Goal: Task Accomplishment & Management: Complete application form

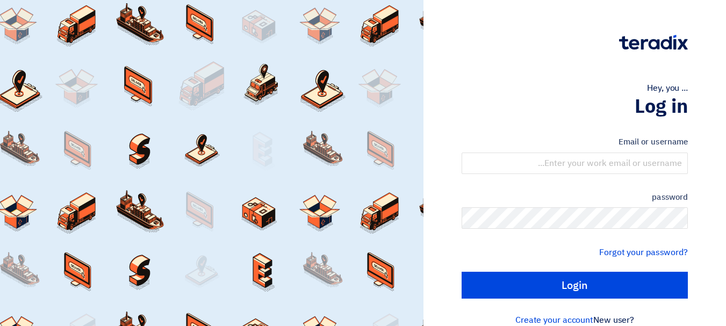
click at [635, 179] on form "Email or username password Forgot your password? Login" at bounding box center [574, 217] width 226 height 163
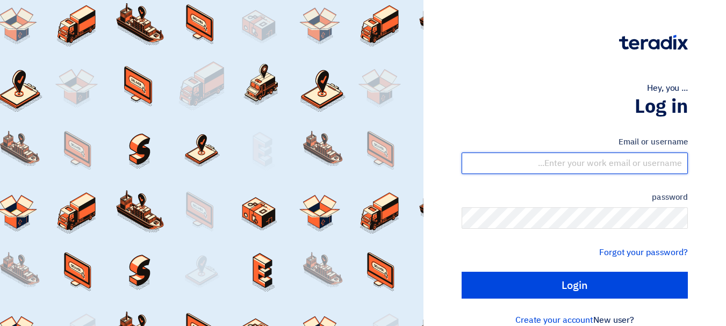
click at [630, 156] on input "text" at bounding box center [574, 163] width 226 height 21
type input "[EMAIL_ADDRESS][DOMAIN_NAME]"
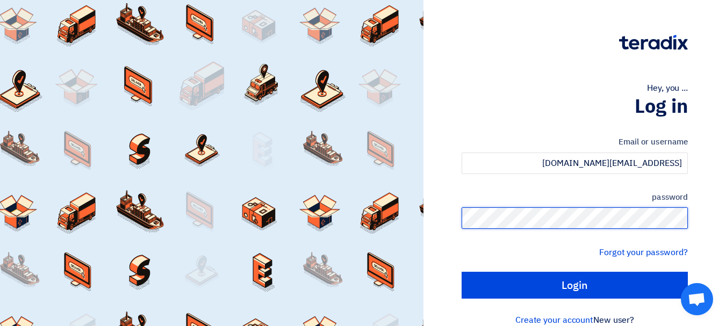
click at [461, 272] on input "Login" at bounding box center [574, 285] width 226 height 27
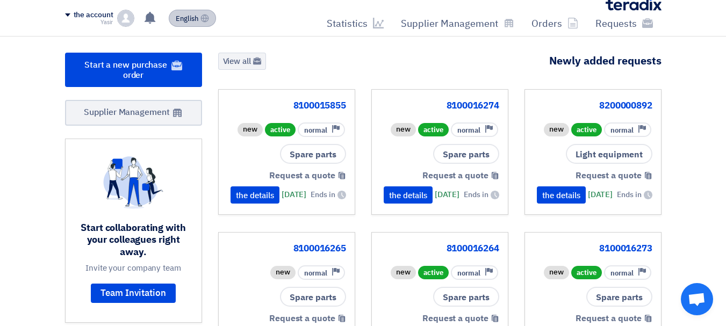
click at [180, 16] on font "English" at bounding box center [187, 18] width 23 height 10
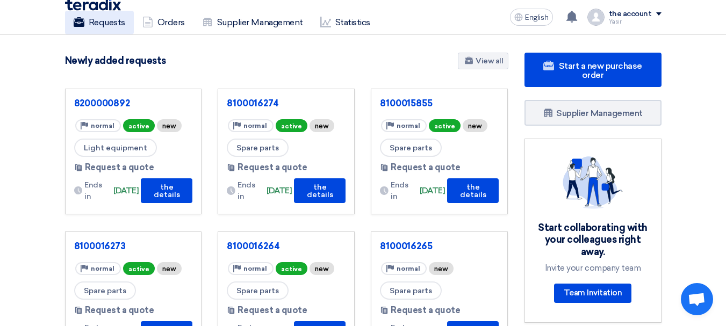
click at [117, 26] on font "Requests" at bounding box center [107, 22] width 37 height 10
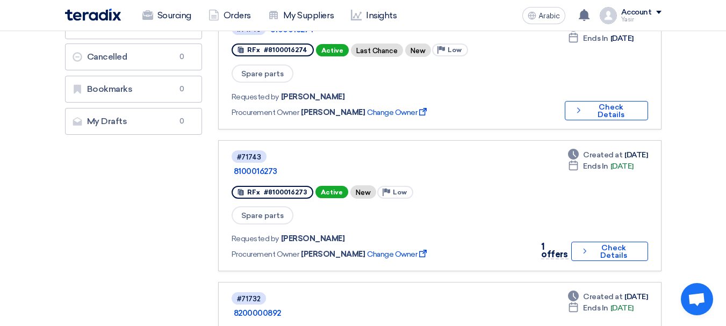
scroll to position [269, 0]
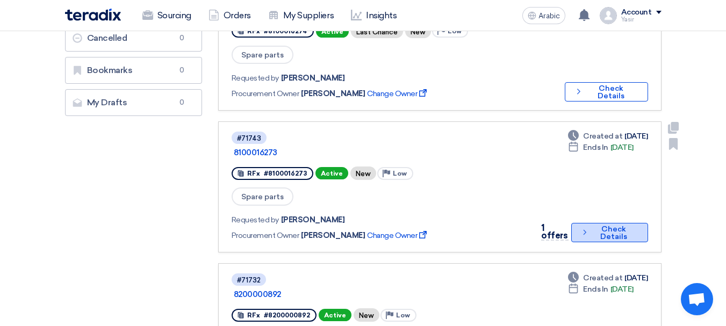
click at [633, 226] on font "Check Details" at bounding box center [613, 233] width 45 height 15
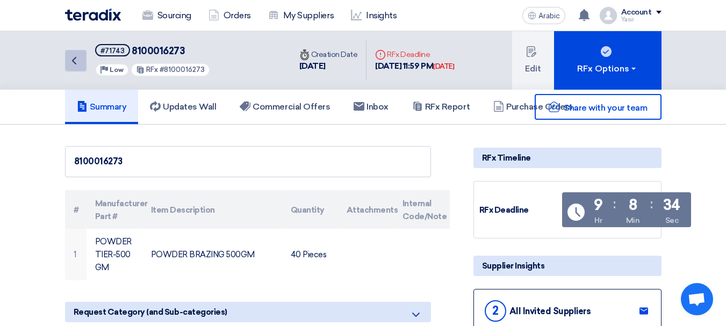
click at [75, 67] on icon "Back" at bounding box center [74, 60] width 13 height 13
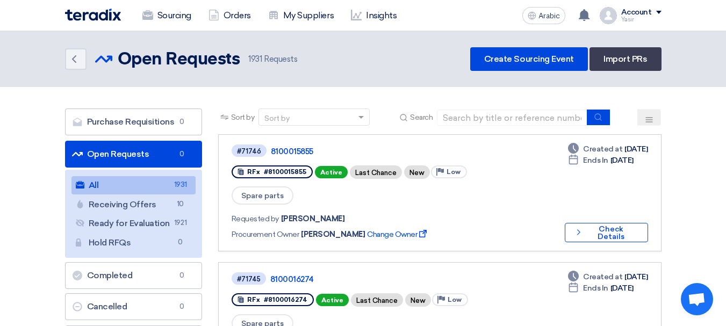
click at [517, 126] on div "Sort by Sort by Search" at bounding box center [439, 121] width 443 height 26
click at [518, 124] on input at bounding box center [512, 118] width 150 height 16
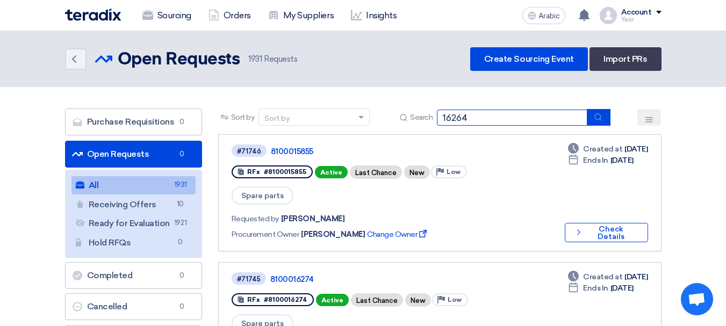
type input "16264"
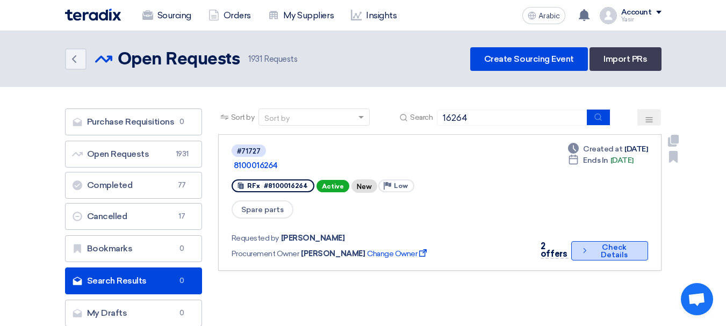
click at [575, 242] on button "Check details Check Details" at bounding box center [609, 250] width 76 height 19
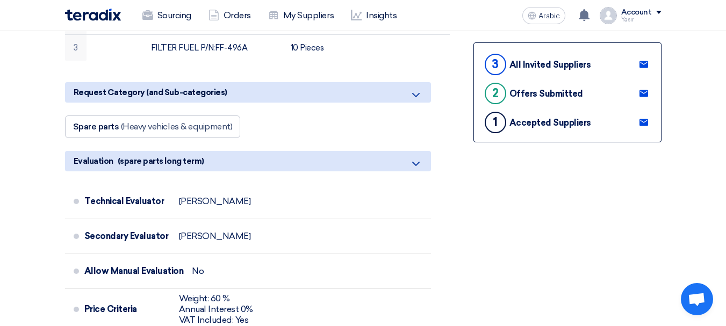
scroll to position [269, 0]
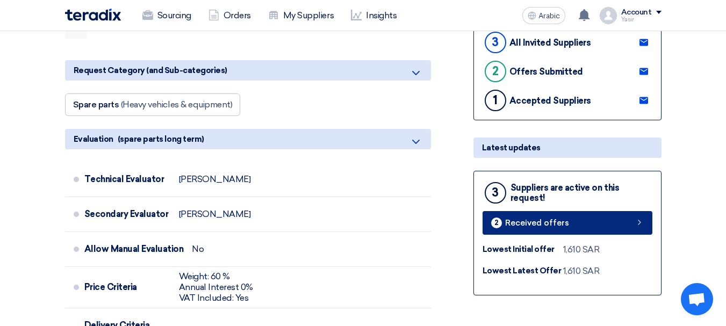
click at [613, 218] on link "2 Received offers" at bounding box center [567, 223] width 170 height 24
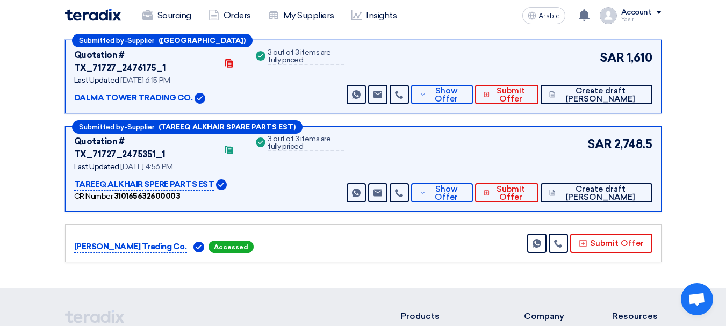
scroll to position [165, 0]
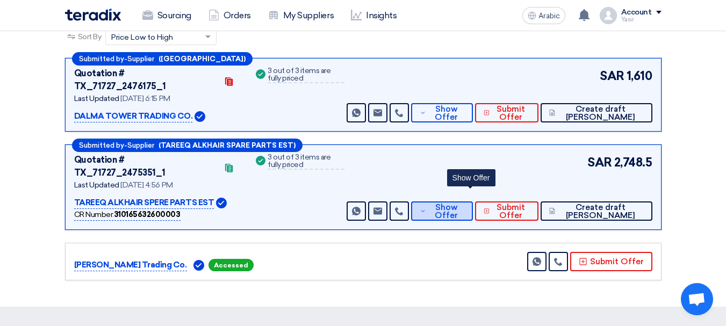
click at [464, 204] on span "Show Offer" at bounding box center [446, 212] width 35 height 16
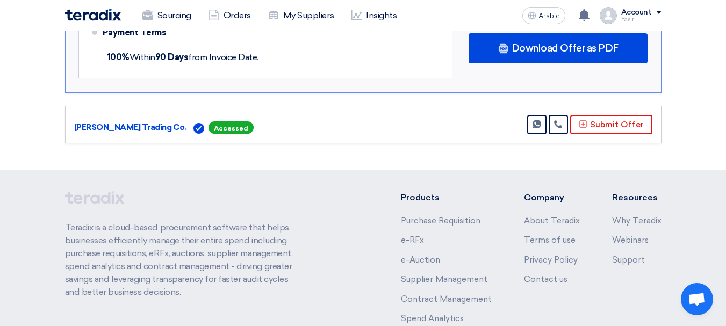
scroll to position [821, 0]
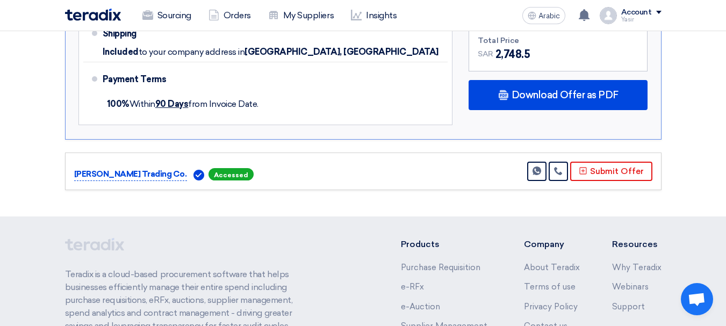
click at [219, 171] on font "Accessed" at bounding box center [231, 175] width 34 height 8
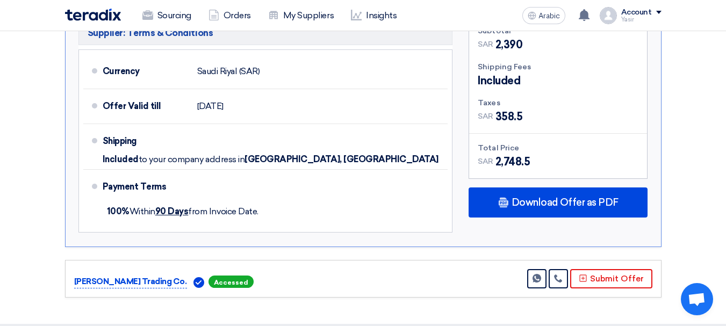
click at [227, 278] on font "Accessed" at bounding box center [231, 282] width 34 height 8
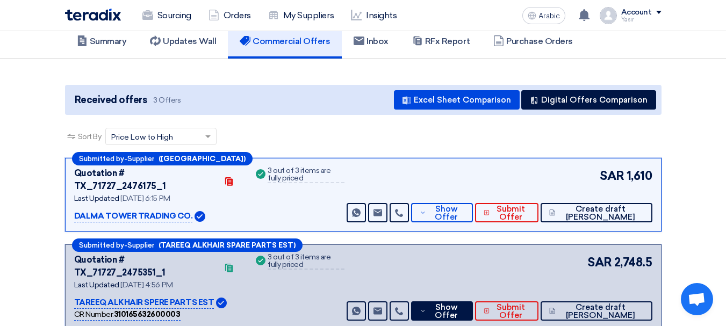
scroll to position [0, 0]
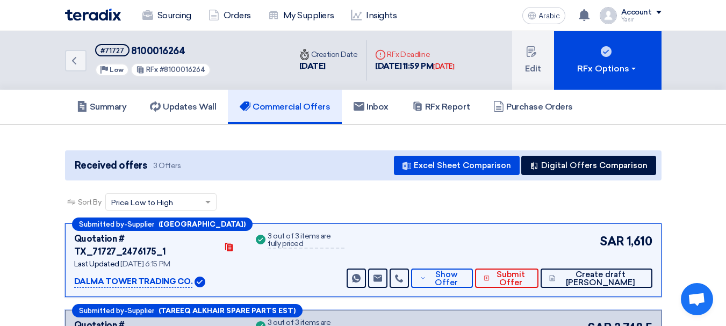
click at [70, 46] on div "Back #71727 8100016264 Priority Low RFx #8100016264" at bounding box center [178, 60] width 226 height 59
click at [70, 57] on icon "Back" at bounding box center [74, 60] width 13 height 13
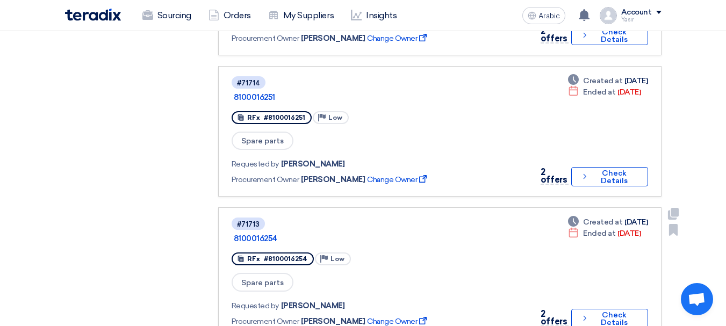
scroll to position [1182, 0]
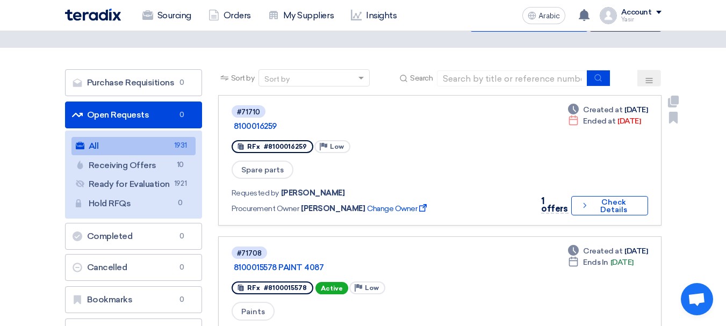
scroll to position [0, 0]
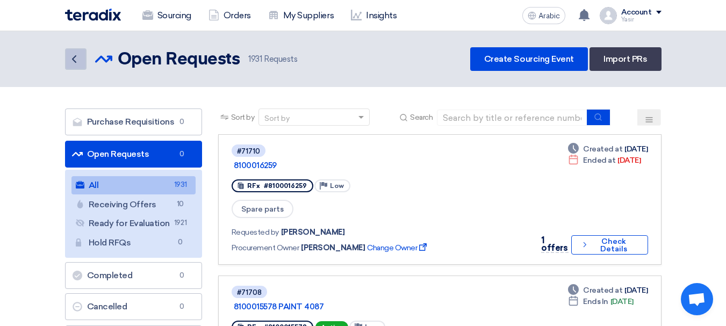
click at [76, 57] on icon "Back" at bounding box center [74, 59] width 13 height 13
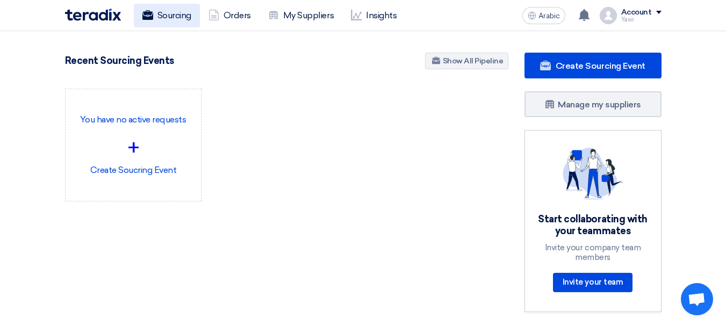
click at [174, 13] on font "Sourcing" at bounding box center [174, 15] width 34 height 10
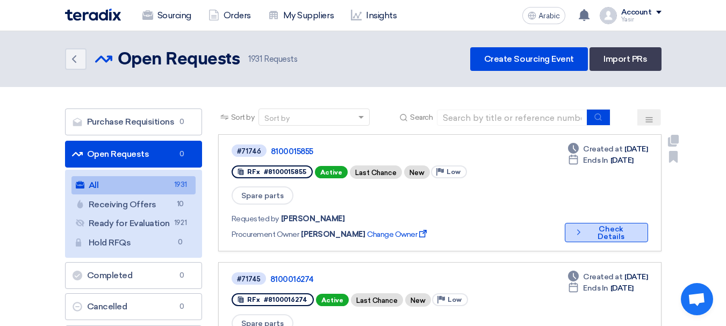
click at [616, 223] on button "Check details Check Details" at bounding box center [605, 232] width 83 height 19
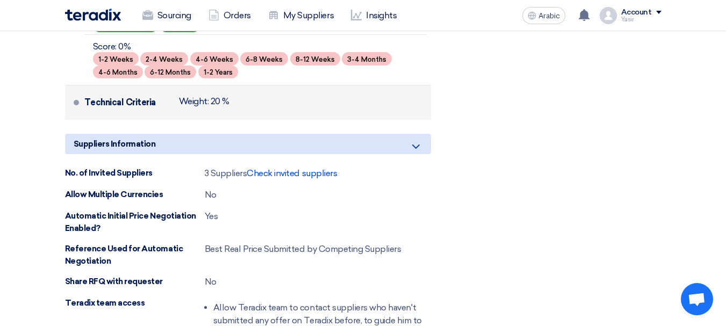
scroll to position [1074, 0]
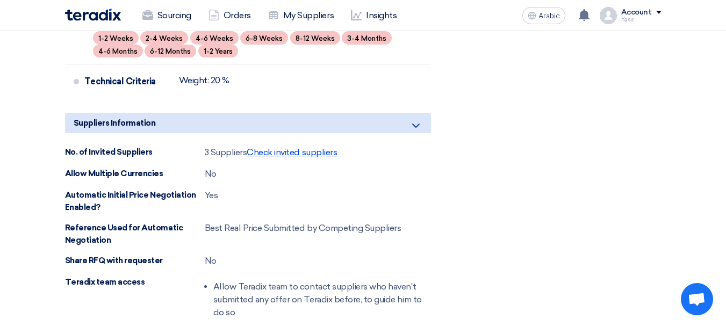
click at [272, 151] on font "Check invited suppliers" at bounding box center [292, 152] width 90 height 10
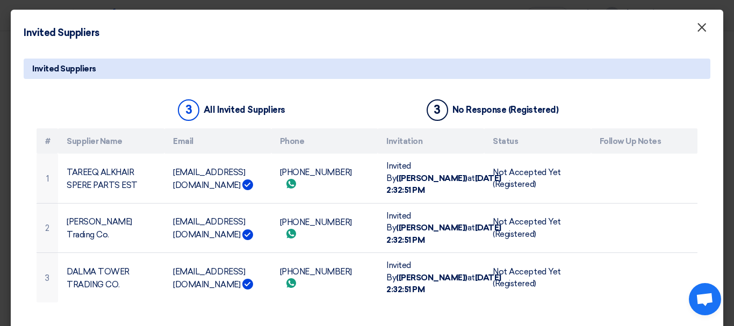
click at [697, 26] on font "×" at bounding box center [701, 29] width 11 height 21
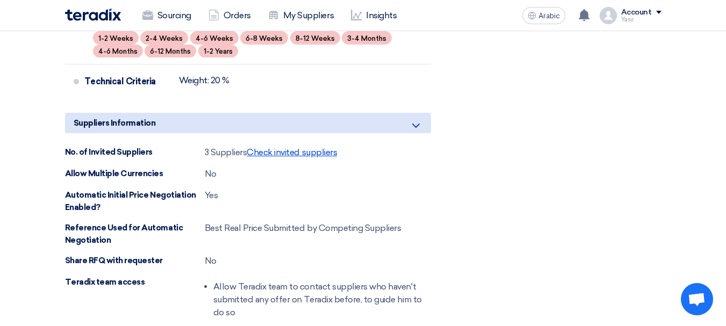
click at [295, 155] on font "Check invited suppliers" at bounding box center [292, 152] width 90 height 10
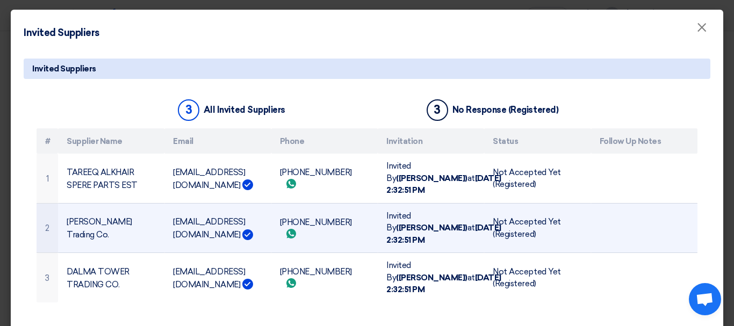
click at [177, 217] on font "[EMAIL_ADDRESS][DOMAIN_NAME]" at bounding box center [209, 228] width 72 height 23
click at [181, 217] on font "[EMAIL_ADDRESS][DOMAIN_NAME]" at bounding box center [209, 228] width 72 height 23
click at [204, 217] on font "[EMAIL_ADDRESS][DOMAIN_NAME]" at bounding box center [209, 228] width 72 height 23
click at [216, 217] on font "[EMAIL_ADDRESS][DOMAIN_NAME]" at bounding box center [209, 228] width 72 height 23
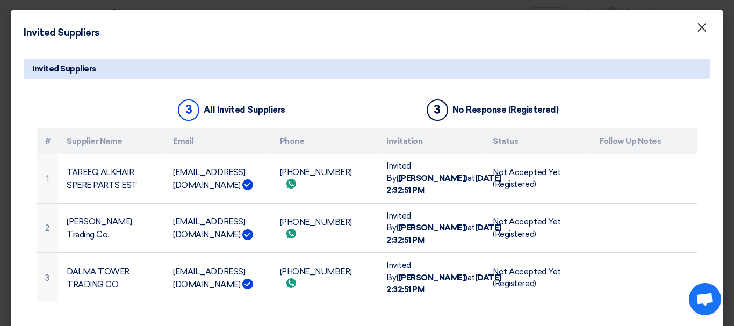
click at [701, 26] on font "×" at bounding box center [701, 29] width 11 height 21
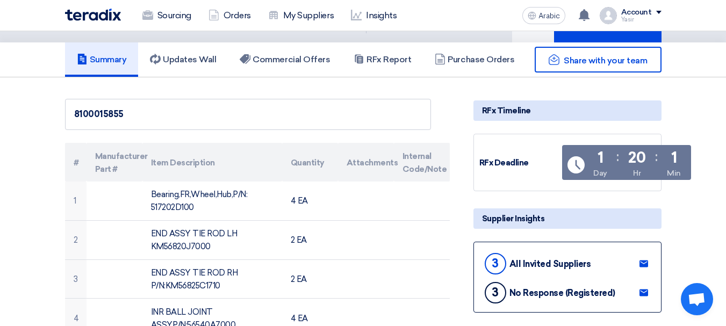
scroll to position [0, 0]
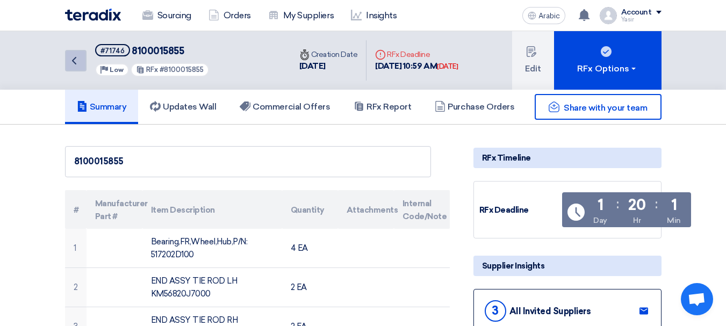
click at [75, 60] on icon "Back" at bounding box center [74, 60] width 13 height 13
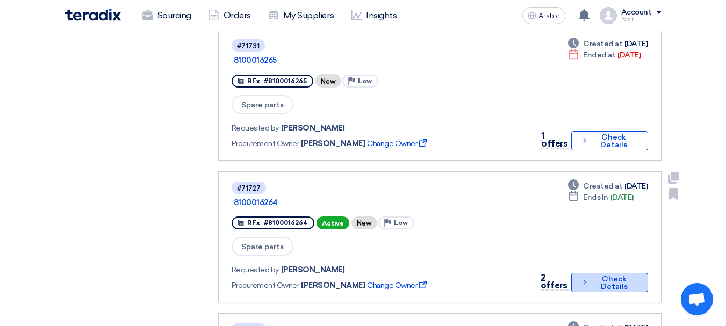
click at [612, 274] on font "Check Details" at bounding box center [613, 282] width 27 height 17
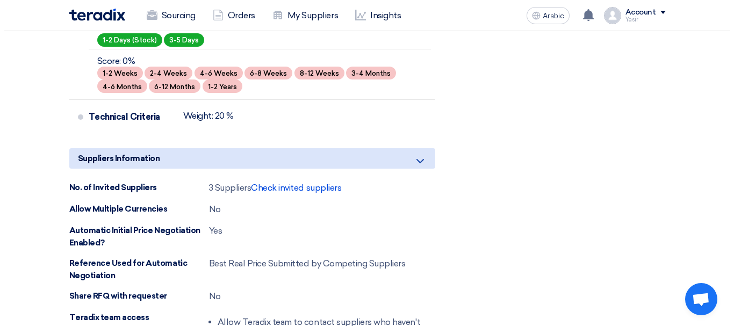
scroll to position [644, 0]
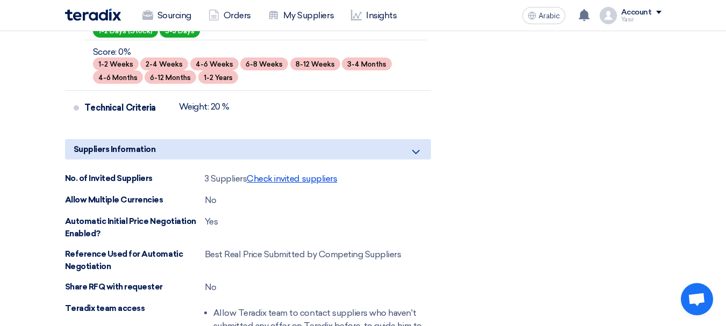
click at [301, 182] on font "Check invited suppliers" at bounding box center [292, 178] width 90 height 10
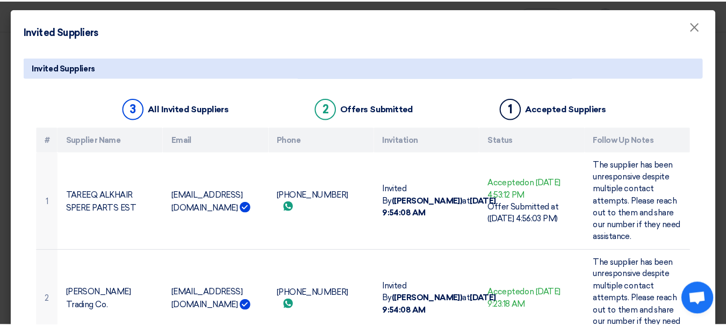
scroll to position [0, 0]
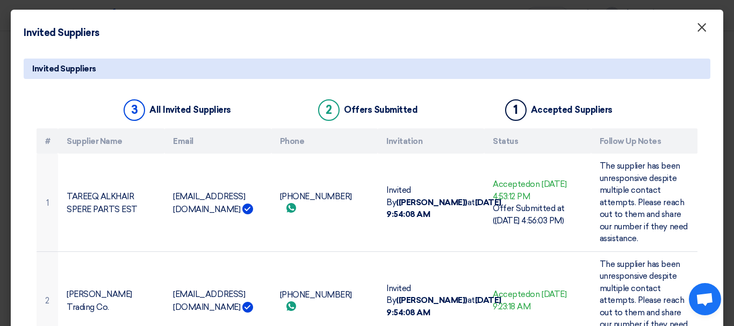
click at [696, 34] on font "×" at bounding box center [701, 29] width 11 height 21
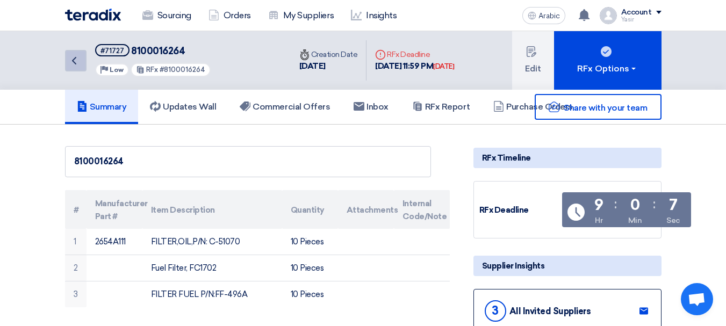
click at [86, 68] on link "Back" at bounding box center [75, 60] width 21 height 21
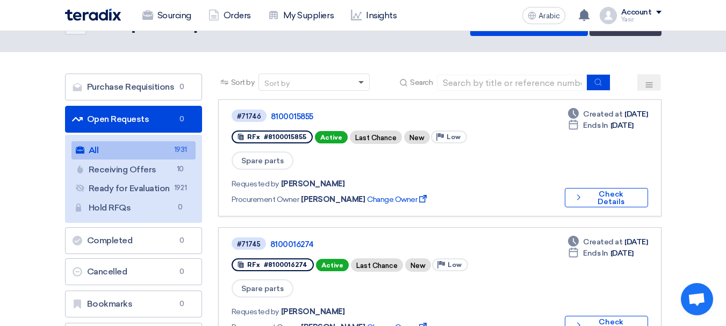
scroll to position [107, 0]
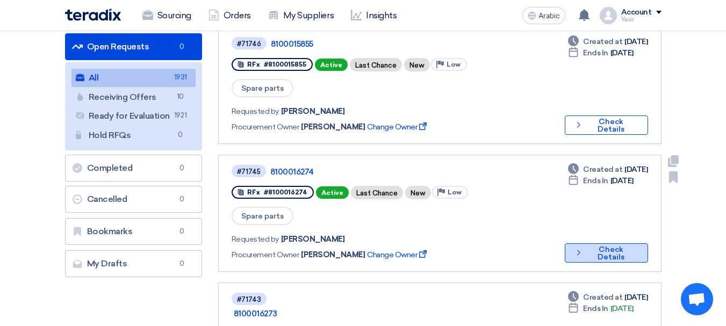
click at [597, 245] on font "Check Details" at bounding box center [610, 253] width 27 height 17
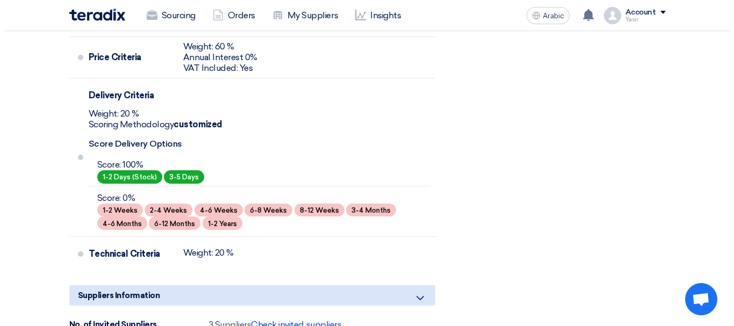
scroll to position [698, 0]
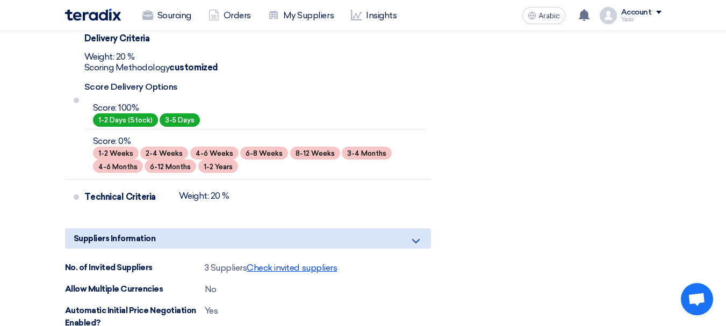
click at [316, 269] on font "Check invited suppliers" at bounding box center [292, 268] width 90 height 10
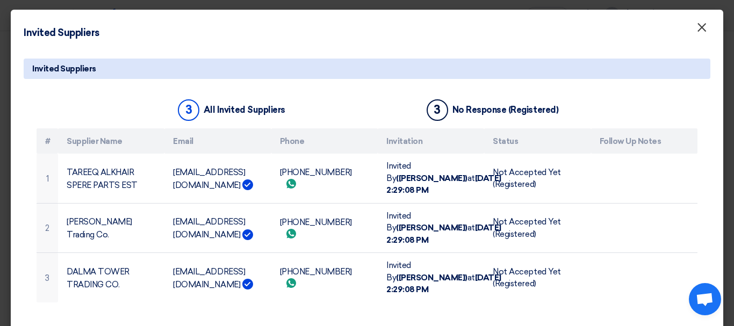
click at [702, 27] on font "×" at bounding box center [701, 29] width 11 height 21
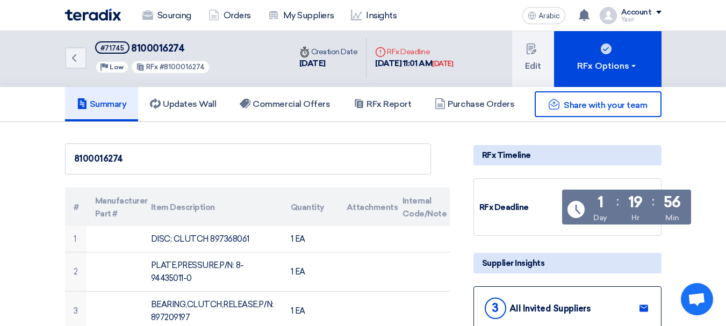
scroll to position [0, 0]
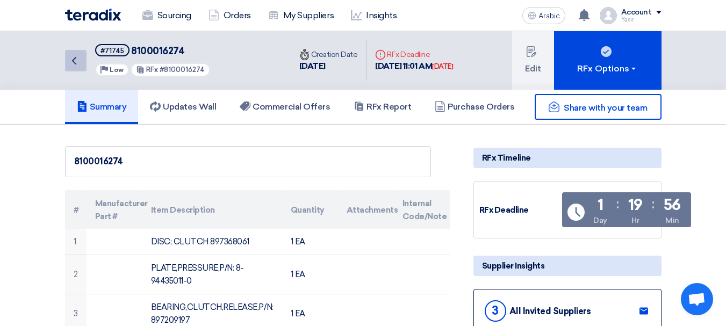
click at [78, 67] on link "Back" at bounding box center [75, 60] width 21 height 21
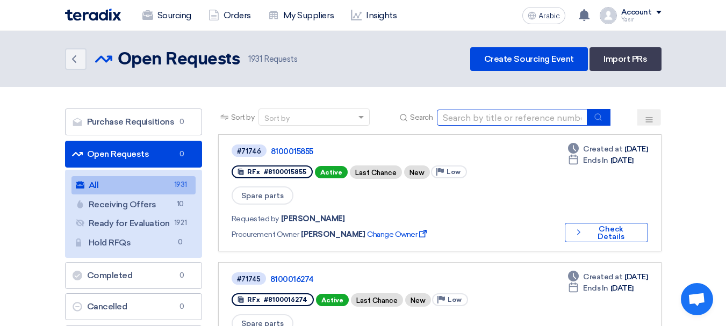
click at [509, 112] on input at bounding box center [512, 118] width 150 height 16
paste input "8100016278"
type input "8100016278"
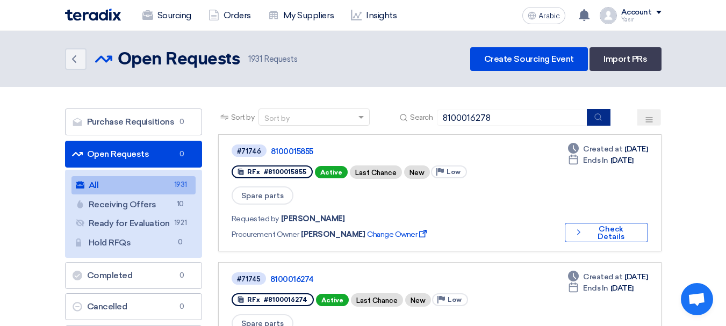
click at [596, 116] on use "submit" at bounding box center [598, 116] width 7 height 7
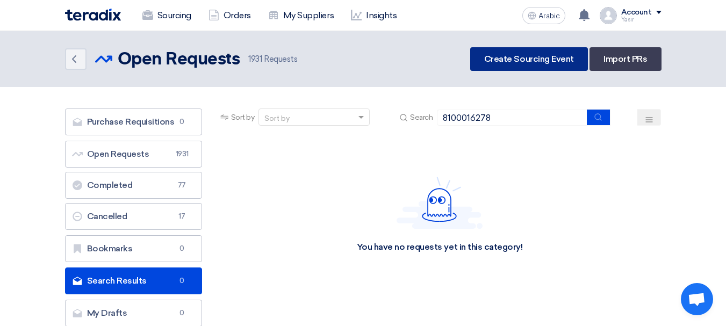
click at [524, 58] on font "Create Sourcing Event" at bounding box center [529, 59] width 90 height 10
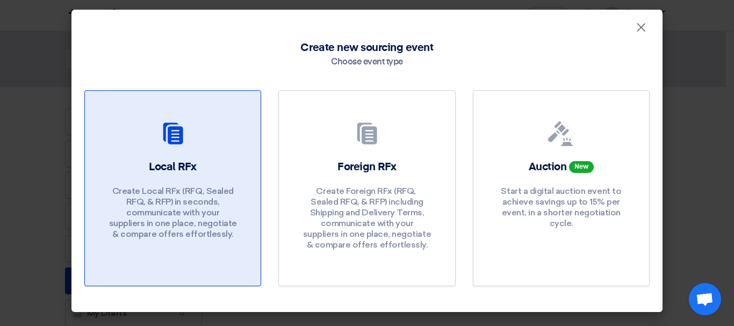
click at [201, 157] on link "Local RFx Create Local RFx (RFQ, ​​Sealed RFQ, & RFP) in seconds, communicate w…" at bounding box center [172, 188] width 177 height 196
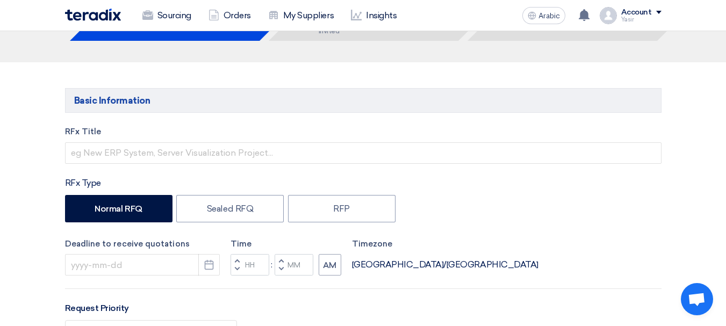
scroll to position [107, 0]
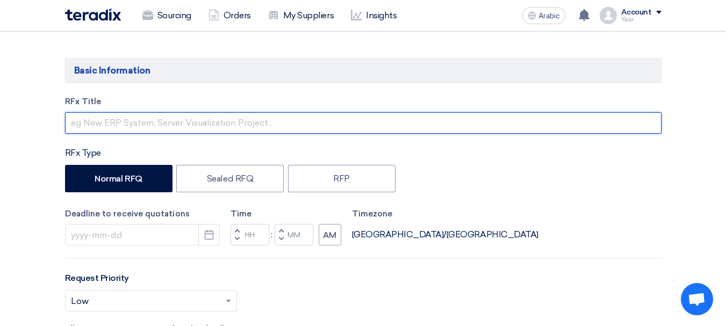
click at [140, 121] on input "text" at bounding box center [363, 122] width 596 height 21
paste input "8100016278"
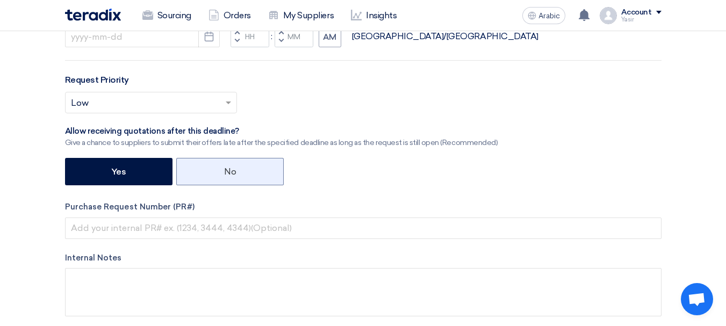
scroll to position [322, 0]
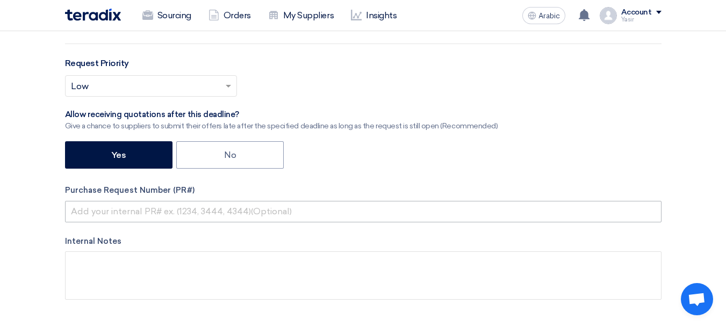
type input "8100016278"
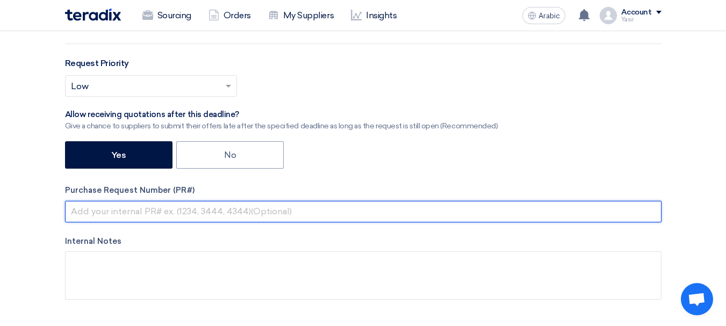
click at [151, 212] on input "text" at bounding box center [363, 211] width 596 height 21
paste input "8100016278"
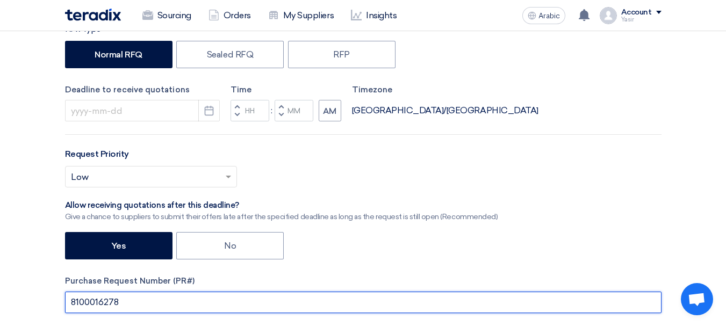
scroll to position [215, 0]
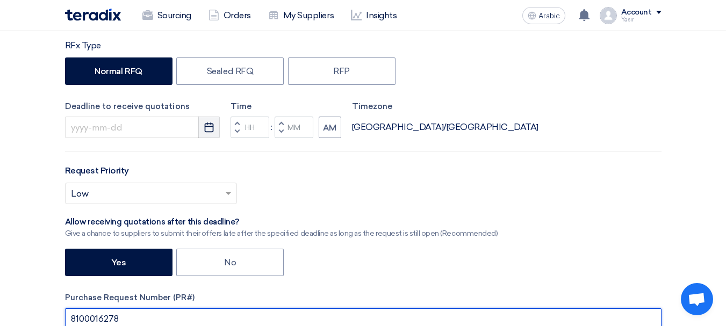
type input "8100016278"
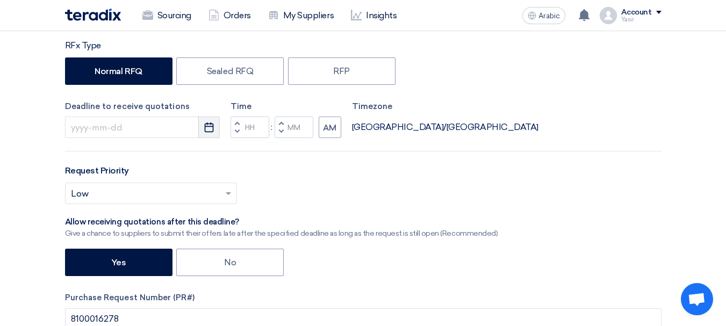
click at [210, 129] on icon "Pick a date" at bounding box center [209, 127] width 11 height 11
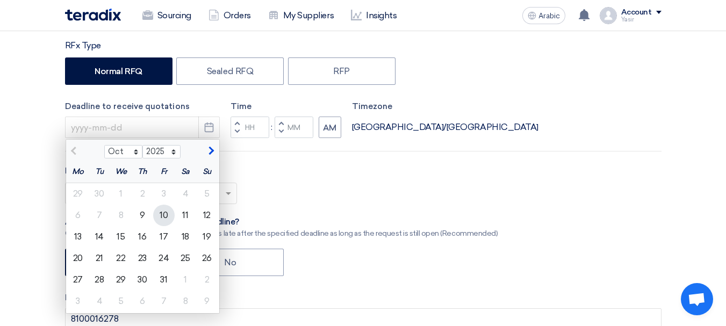
click at [161, 211] on font "10" at bounding box center [164, 215] width 8 height 10
type input "[DATE]"
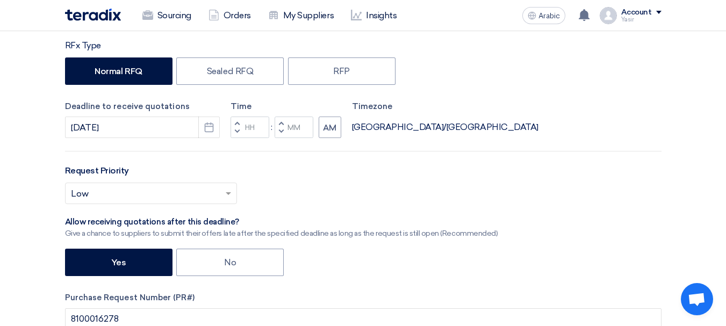
click at [236, 126] on button "Decrement hours" at bounding box center [236, 131] width 13 height 13
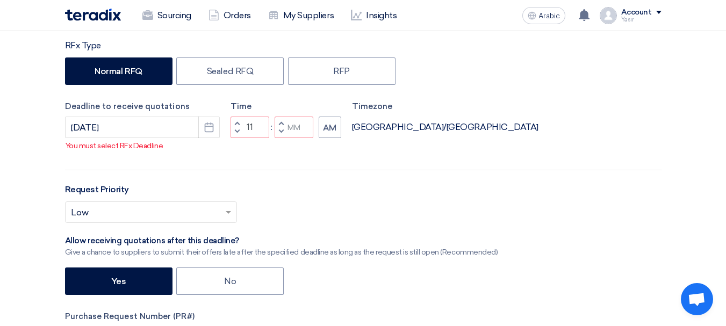
click at [279, 135] on span "button" at bounding box center [281, 131] width 4 height 6
type input "10"
type input "59"
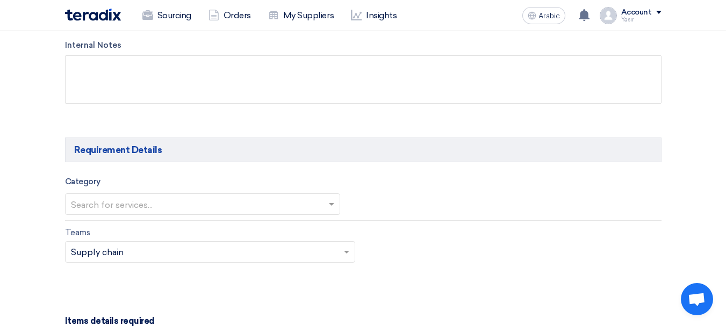
scroll to position [537, 0]
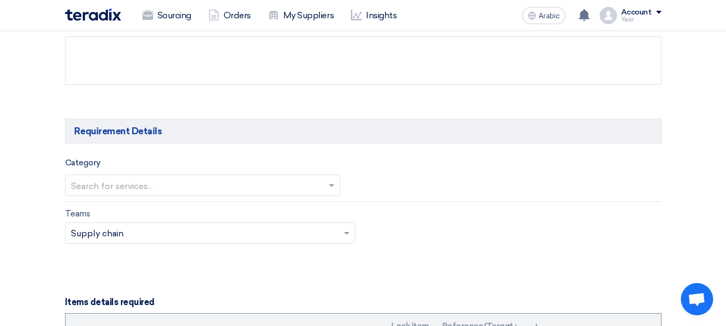
click at [159, 192] on input "text" at bounding box center [197, 186] width 252 height 18
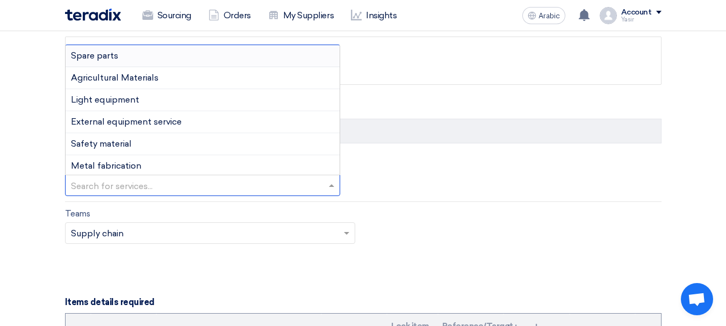
click at [109, 62] on div "Spare parts" at bounding box center [203, 56] width 274 height 22
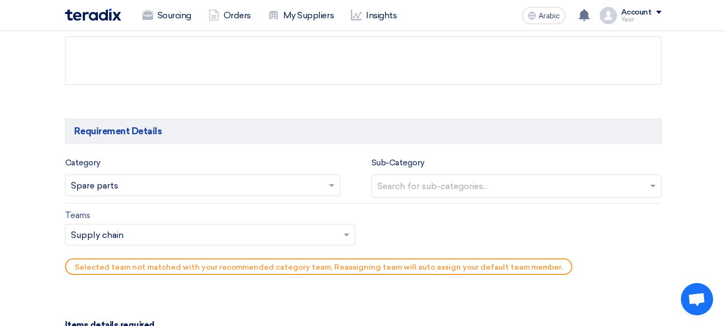
click at [483, 190] on input "text" at bounding box center [517, 187] width 281 height 18
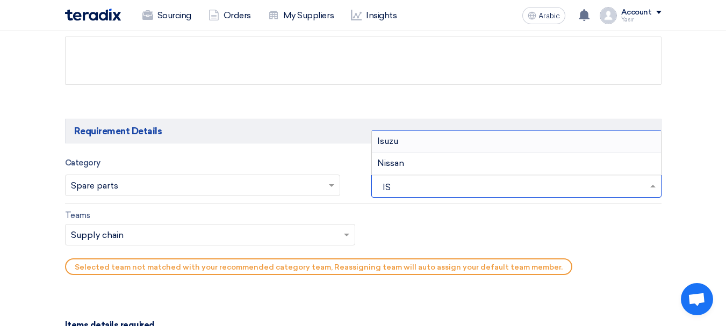
type input "ISU"
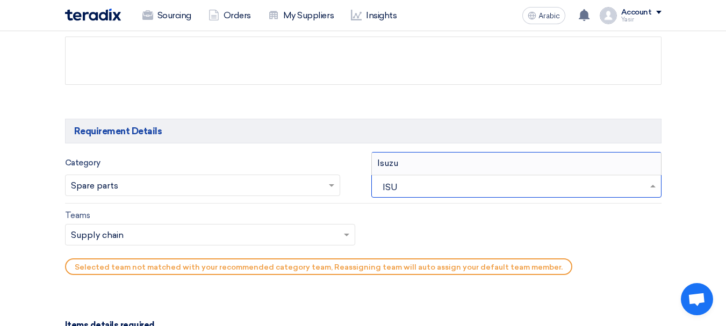
click at [391, 162] on font "Isuzu" at bounding box center [387, 163] width 21 height 10
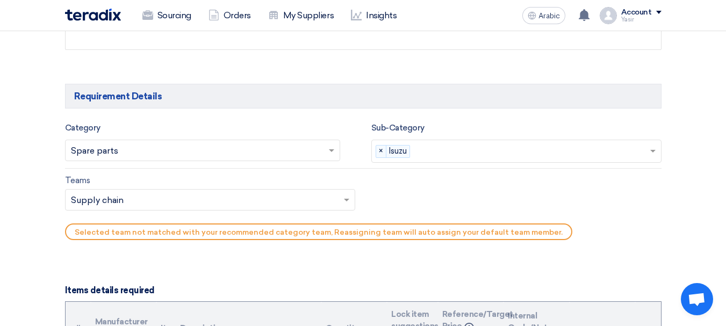
scroll to position [591, 0]
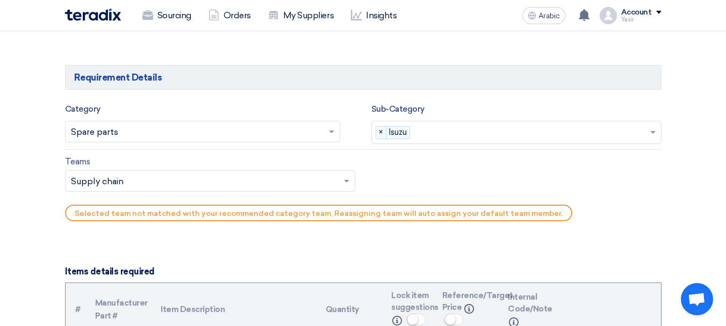
click at [145, 182] on input "text" at bounding box center [204, 182] width 267 height 18
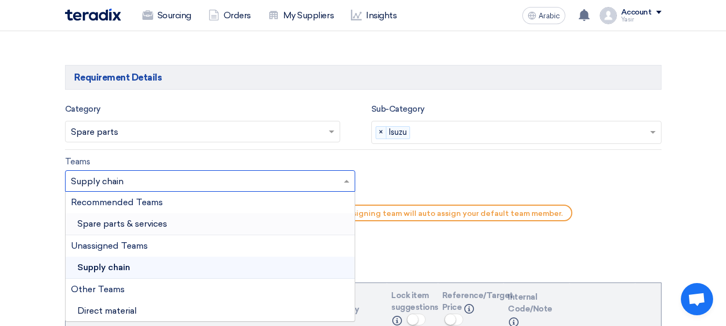
click at [124, 226] on font "Spare parts & services" at bounding box center [122, 224] width 90 height 10
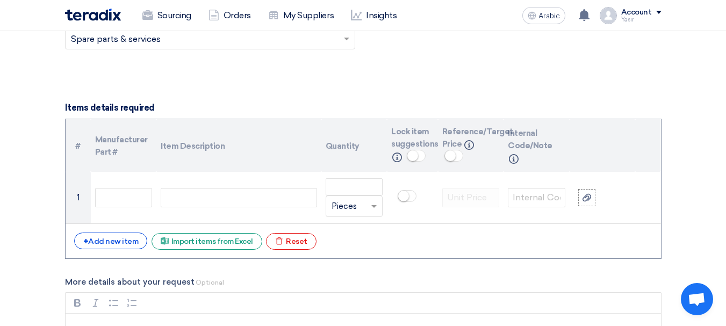
scroll to position [752, 0]
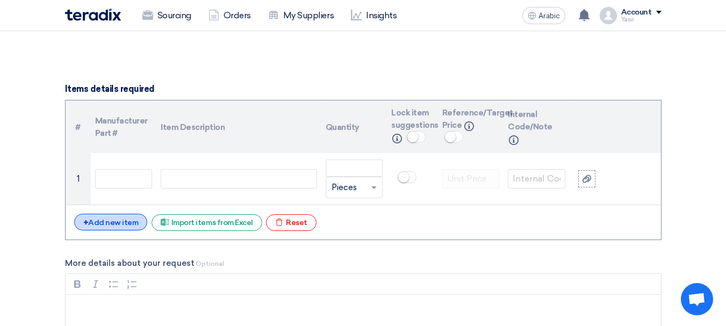
click at [122, 215] on div "+ Add new item" at bounding box center [111, 222] width 74 height 17
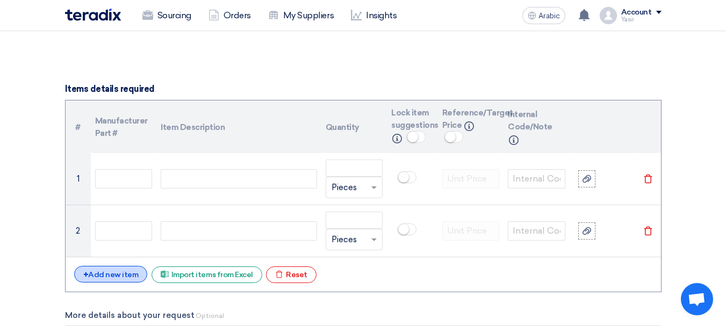
click at [102, 272] on font "Add new item" at bounding box center [113, 274] width 50 height 9
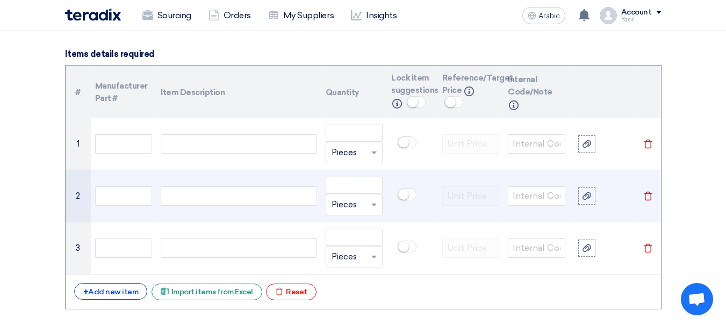
scroll to position [806, 0]
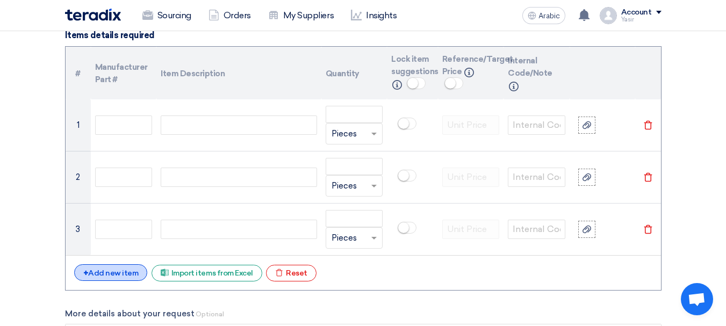
click at [118, 271] on font "Add new item" at bounding box center [113, 273] width 50 height 9
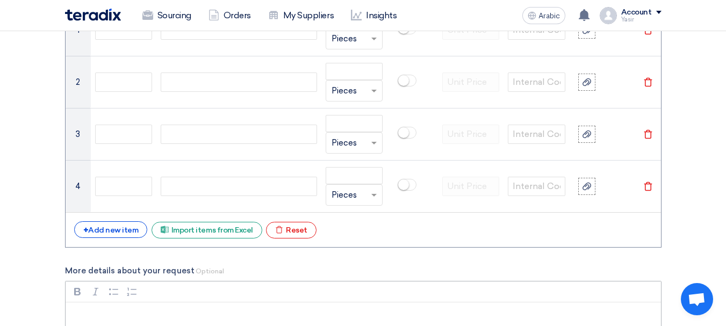
scroll to position [913, 0]
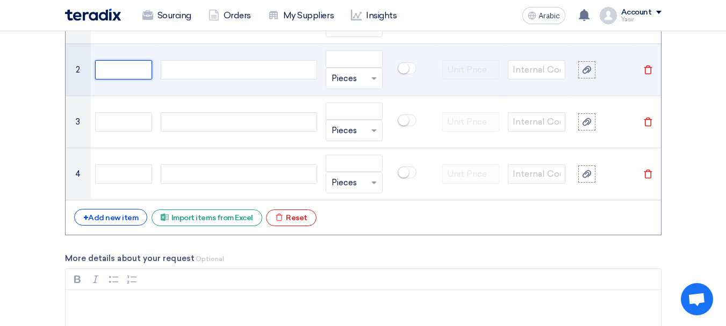
click at [139, 69] on input "text" at bounding box center [123, 69] width 57 height 19
click at [193, 75] on div at bounding box center [239, 69] width 156 height 19
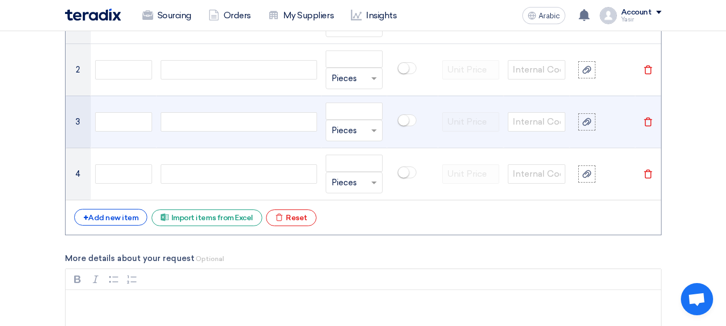
paste div
click at [198, 112] on div at bounding box center [239, 121] width 156 height 19
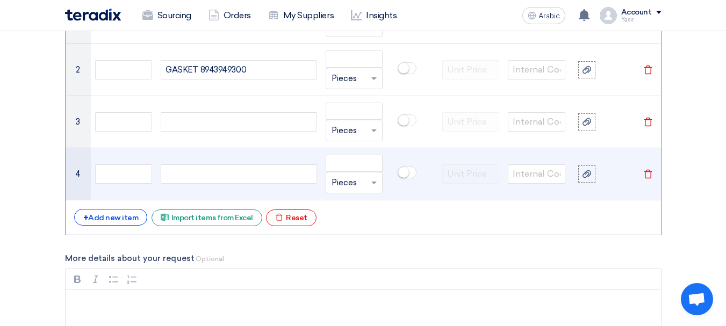
paste div
click at [207, 162] on td at bounding box center [238, 174] width 164 height 52
click at [210, 174] on div at bounding box center [239, 173] width 156 height 19
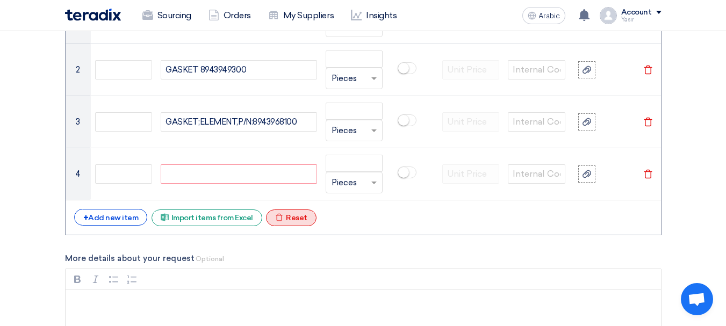
paste div
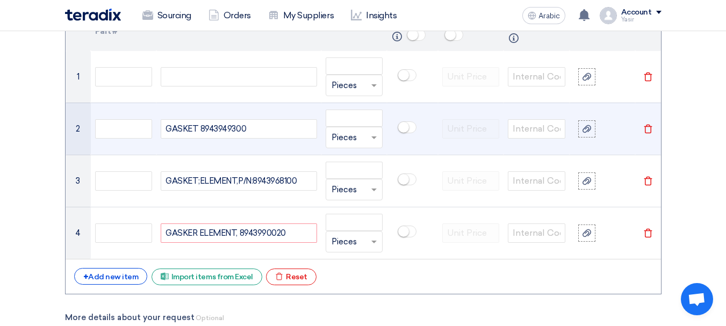
scroll to position [806, 0]
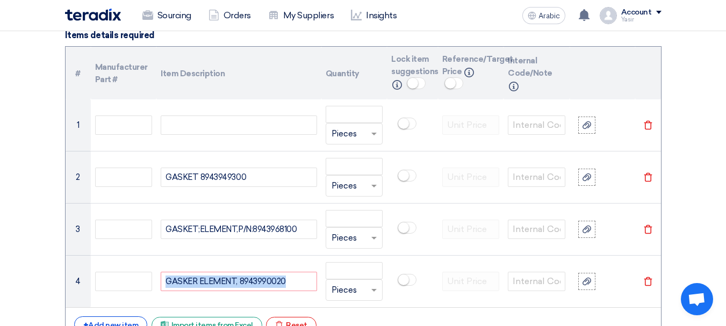
drag, startPoint x: 0, startPoint y: 264, endPoint x: 22, endPoint y: 243, distance: 30.4
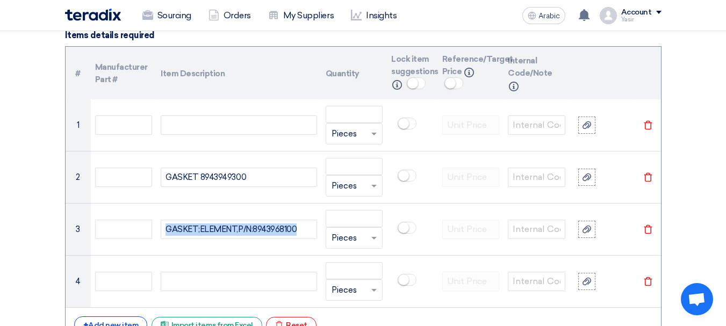
drag, startPoint x: 0, startPoint y: 172, endPoint x: 11, endPoint y: 171, distance: 11.3
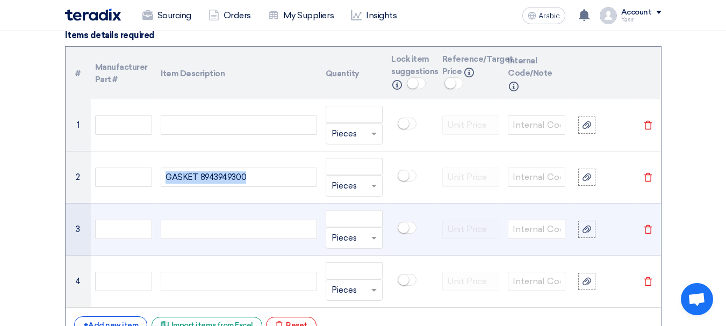
drag, startPoint x: 263, startPoint y: 171, endPoint x: 263, endPoint y: 232, distance: 60.7
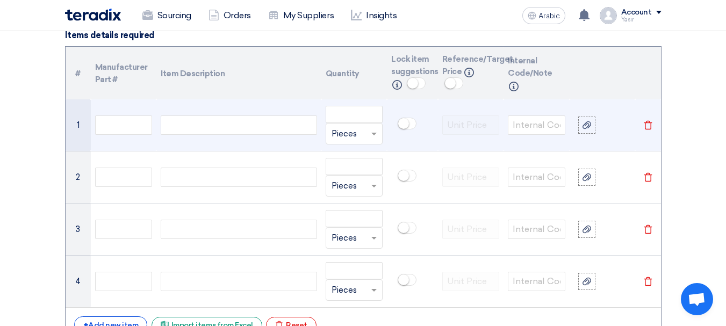
click at [186, 133] on div at bounding box center [239, 124] width 156 height 19
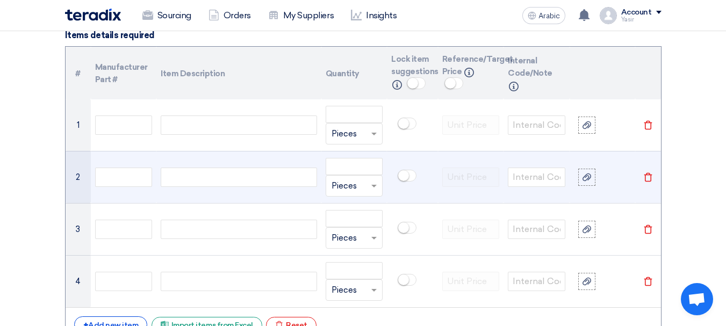
click at [199, 192] on td at bounding box center [238, 177] width 164 height 52
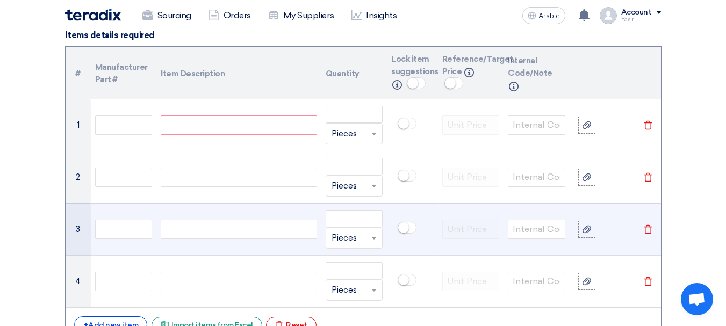
click at [210, 235] on div at bounding box center [239, 229] width 156 height 19
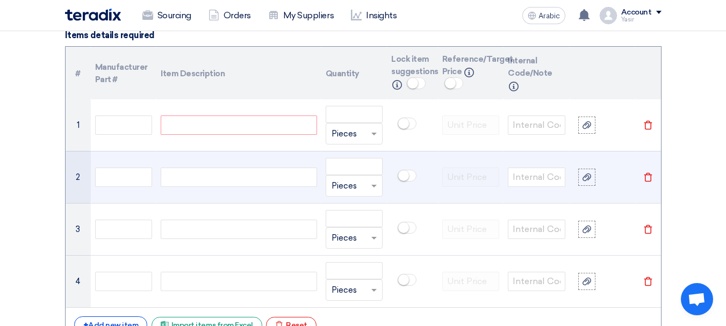
click at [191, 190] on td at bounding box center [238, 177] width 164 height 52
click at [178, 197] on td at bounding box center [238, 177] width 164 height 52
click at [171, 184] on div at bounding box center [239, 177] width 156 height 19
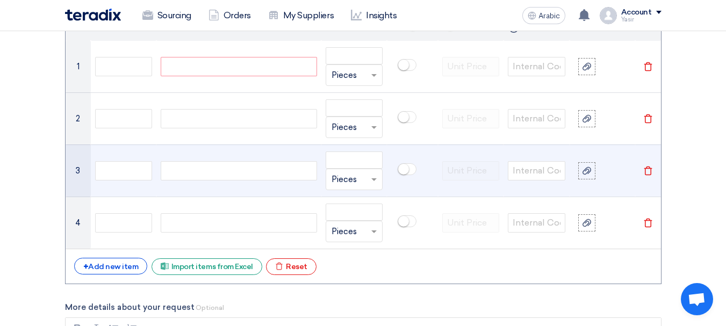
scroll to position [913, 0]
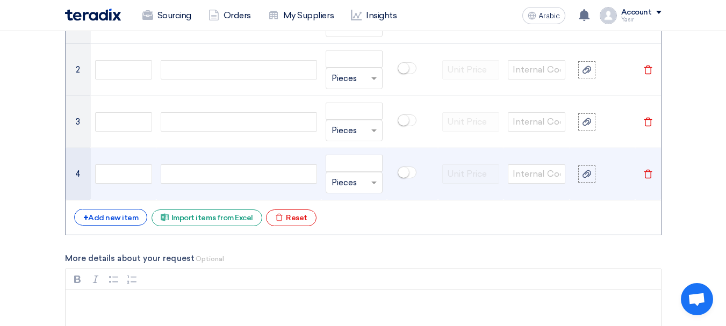
click at [191, 176] on div at bounding box center [239, 173] width 156 height 19
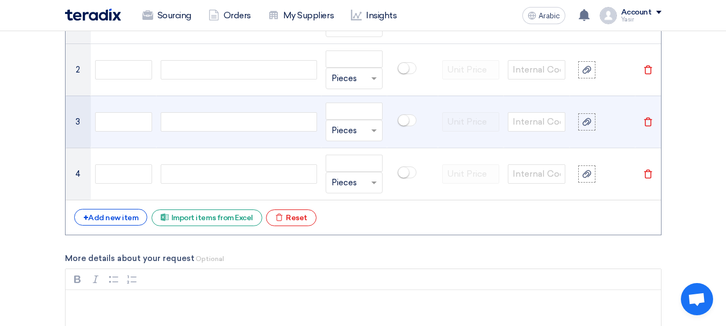
click at [175, 124] on div at bounding box center [239, 121] width 156 height 19
click at [125, 126] on input "text" at bounding box center [123, 121] width 57 height 19
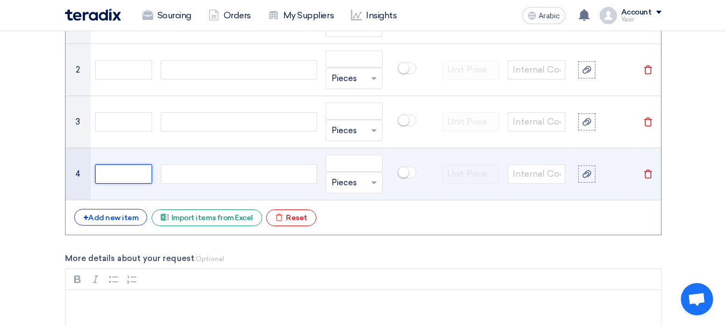
click at [129, 178] on input "text" at bounding box center [123, 173] width 57 height 19
click at [192, 182] on div at bounding box center [239, 173] width 156 height 19
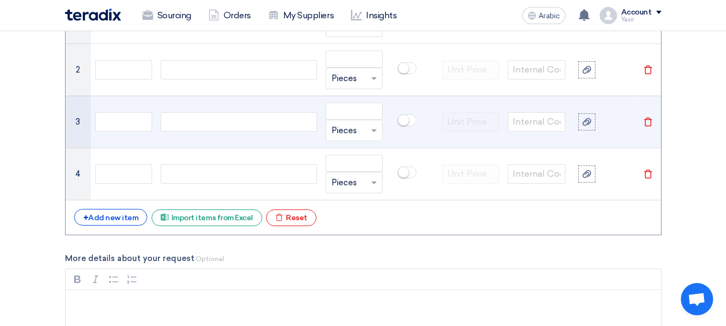
click at [193, 96] on td at bounding box center [238, 122] width 164 height 52
click at [194, 127] on div at bounding box center [239, 121] width 156 height 19
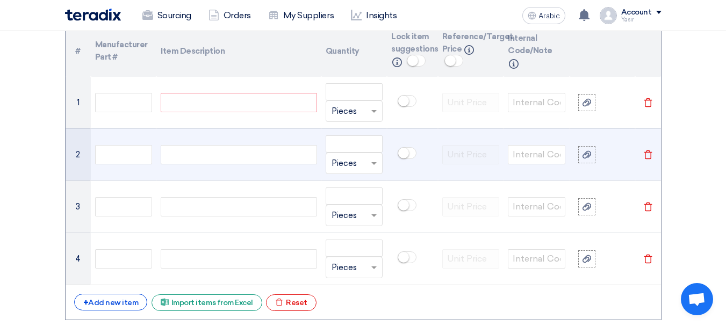
scroll to position [806, 0]
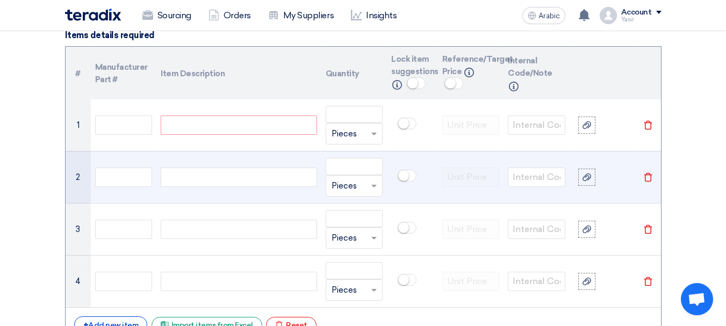
click at [186, 164] on td at bounding box center [238, 177] width 164 height 52
click at [195, 176] on div at bounding box center [239, 177] width 156 height 19
click at [198, 178] on div at bounding box center [239, 177] width 156 height 19
click at [212, 185] on div at bounding box center [239, 177] width 156 height 19
click at [213, 185] on div at bounding box center [239, 177] width 156 height 19
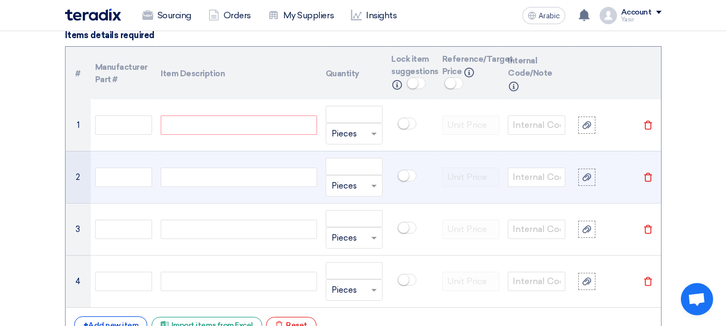
click at [214, 185] on div at bounding box center [239, 177] width 156 height 19
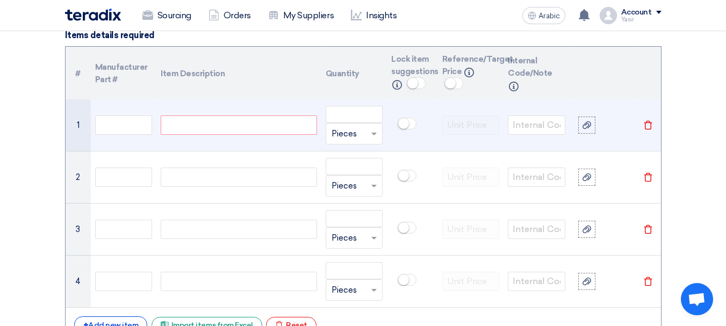
click at [205, 132] on div at bounding box center [239, 124] width 156 height 19
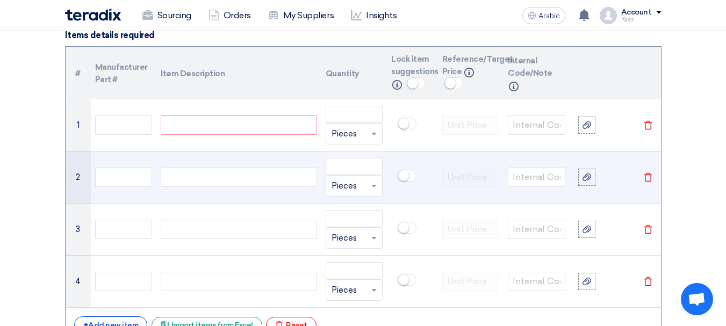
paste div
click at [194, 172] on div at bounding box center [239, 177] width 156 height 19
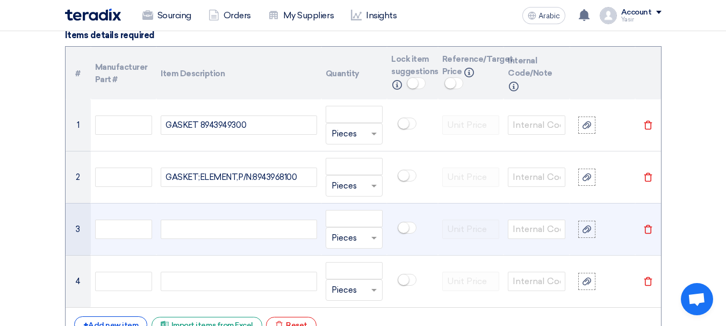
click at [204, 216] on td at bounding box center [238, 229] width 164 height 52
click at [209, 230] on div at bounding box center [239, 229] width 156 height 19
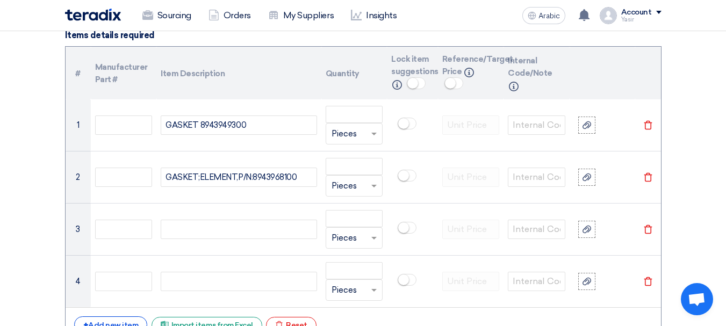
click at [524, 312] on div "# Manufacturer Part # Item Description Quantity Lock item suggestions Info Refe…" at bounding box center [363, 194] width 596 height 296
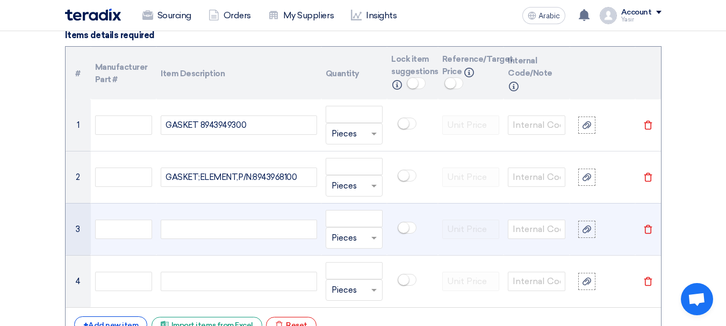
click at [173, 245] on td at bounding box center [238, 229] width 164 height 52
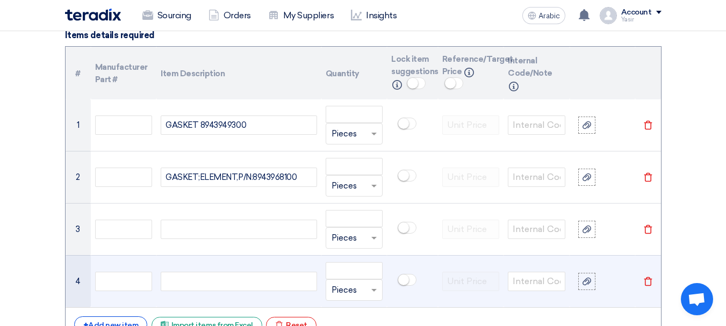
click at [163, 258] on td at bounding box center [238, 281] width 164 height 52
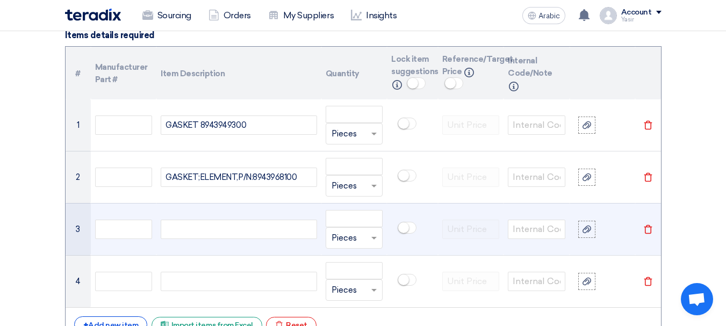
click at [178, 243] on td at bounding box center [238, 229] width 164 height 52
click at [139, 241] on td at bounding box center [124, 229] width 66 height 52
click at [186, 230] on div at bounding box center [239, 229] width 156 height 19
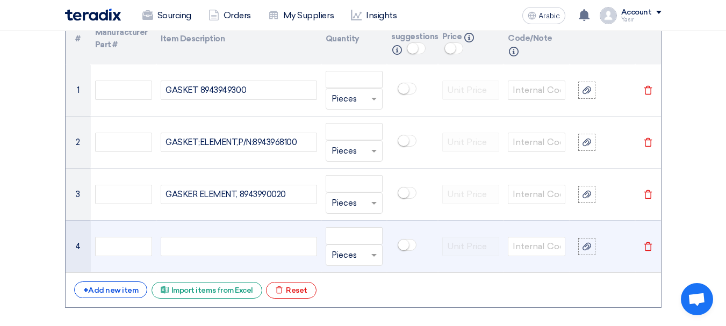
scroll to position [859, 0]
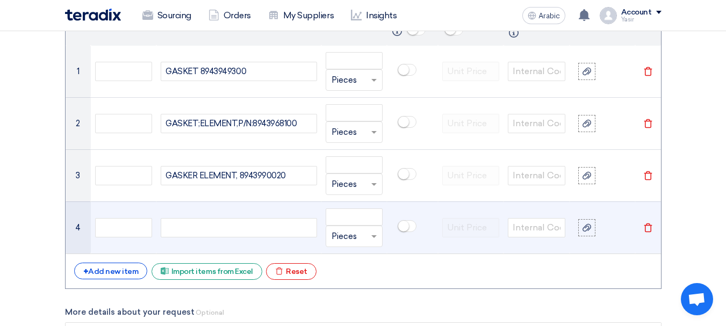
click at [195, 229] on div at bounding box center [239, 227] width 156 height 19
click at [379, 217] on input "number" at bounding box center [353, 216] width 57 height 17
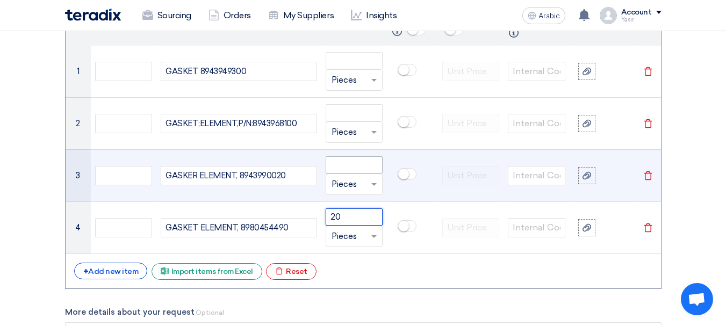
type input "20"
click at [368, 169] on input "number" at bounding box center [353, 164] width 57 height 17
paste input "20"
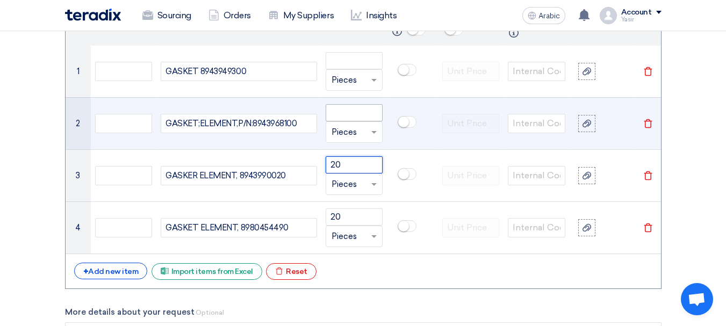
type input "20"
click at [352, 117] on input "number" at bounding box center [353, 112] width 57 height 17
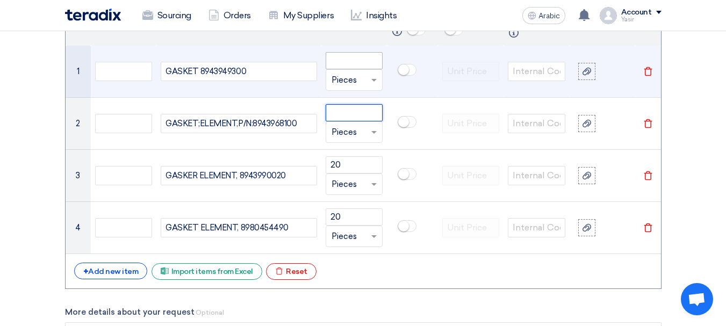
paste input "20"
click at [341, 70] on div "Unit × Pieces" at bounding box center [353, 79] width 57 height 21
type input "20"
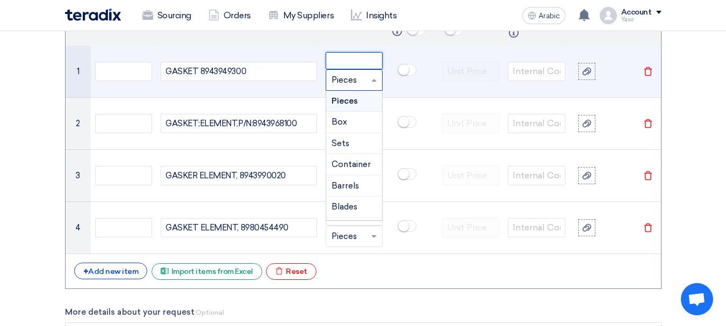
click at [346, 62] on input "number" at bounding box center [353, 60] width 57 height 17
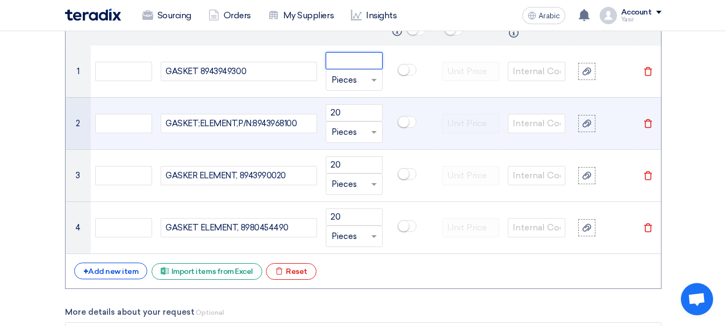
paste input "20"
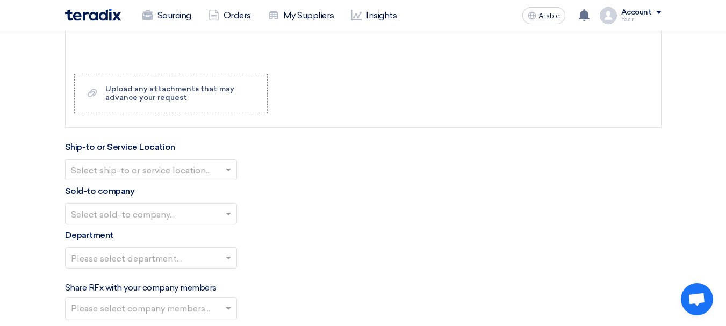
scroll to position [1235, 0]
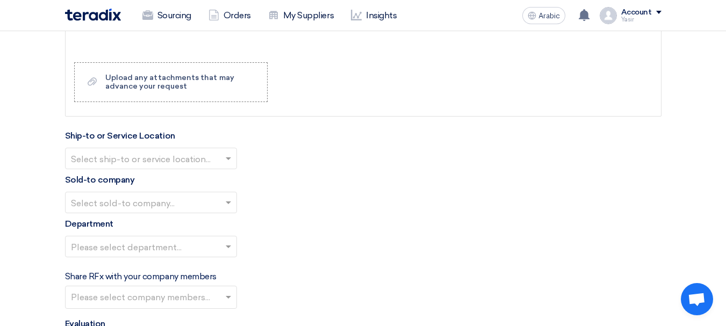
click at [199, 151] on input "text" at bounding box center [145, 159] width 149 height 18
type input "20"
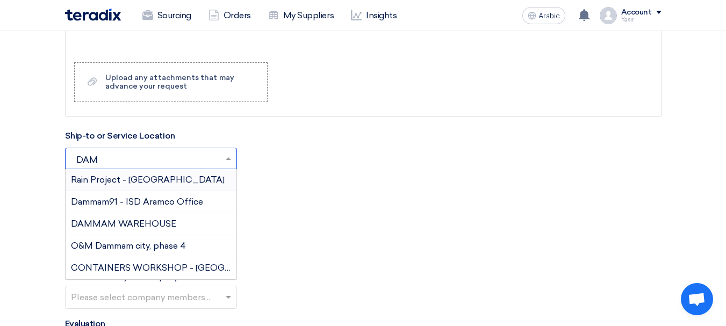
type input "DAMM"
click at [99, 223] on font "DAMMAM WAREHOUSE" at bounding box center [123, 224] width 105 height 10
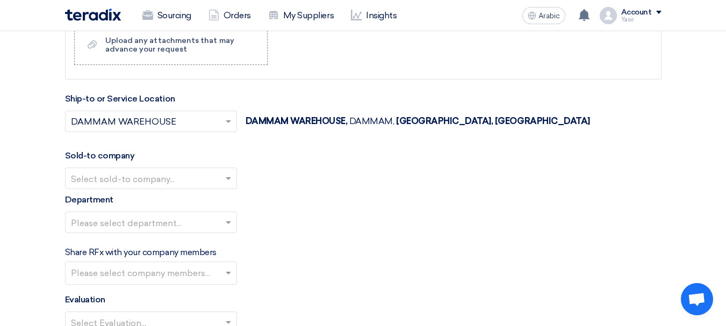
scroll to position [1289, 0]
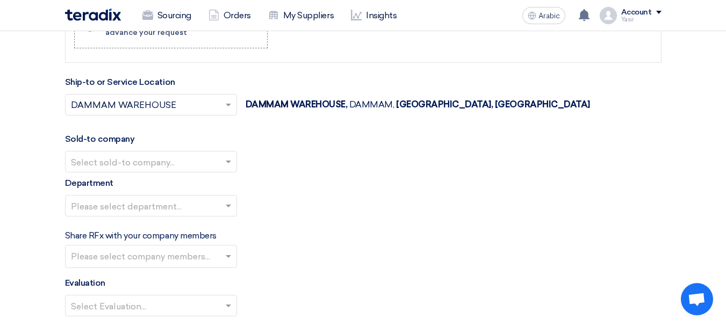
click at [139, 169] on input "text" at bounding box center [145, 163] width 149 height 18
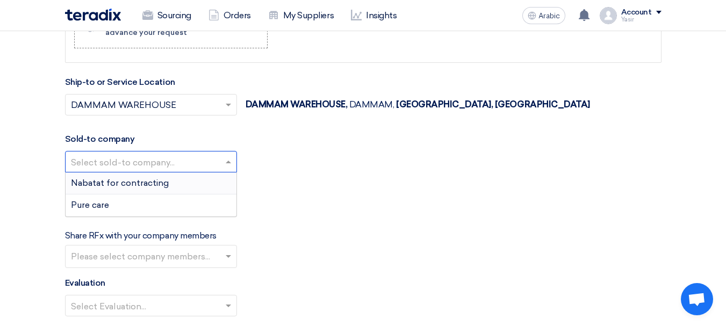
click at [121, 185] on font "Nabatat for contracting" at bounding box center [120, 183] width 98 height 10
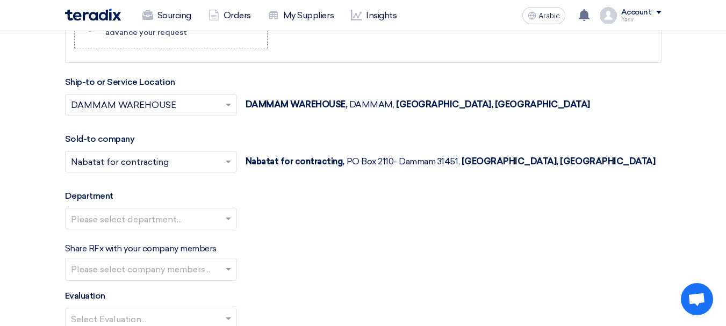
click at [163, 213] on input "text" at bounding box center [145, 220] width 149 height 18
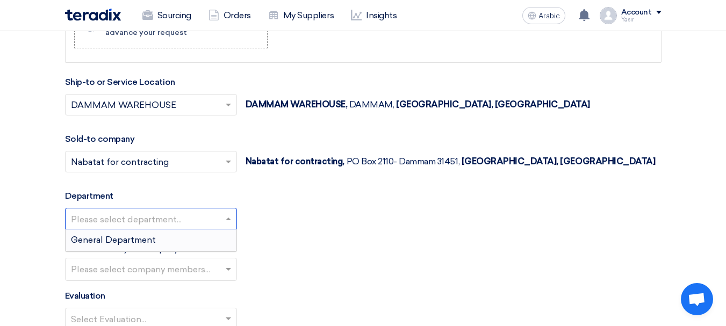
click at [121, 241] on font "General Department" at bounding box center [113, 240] width 85 height 10
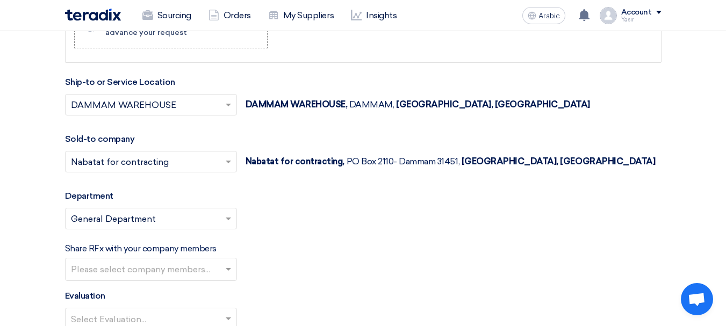
scroll to position [1396, 0]
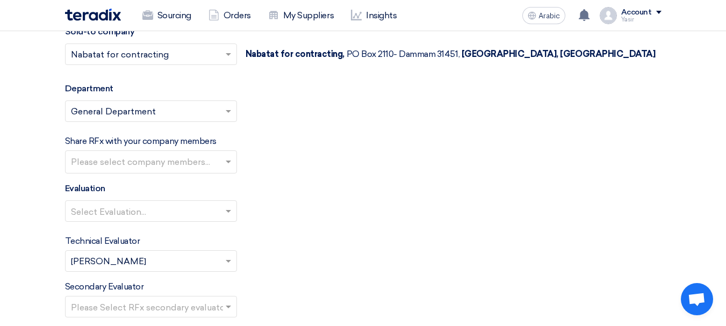
click at [139, 170] on input "text" at bounding box center [152, 163] width 163 height 18
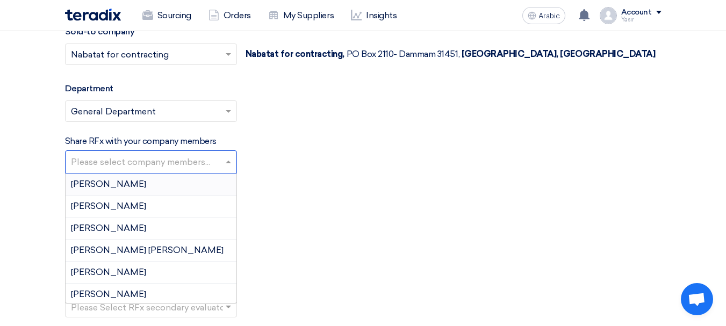
click at [344, 187] on div "Evaluation Select Evaluation..." at bounding box center [363, 206] width 596 height 48
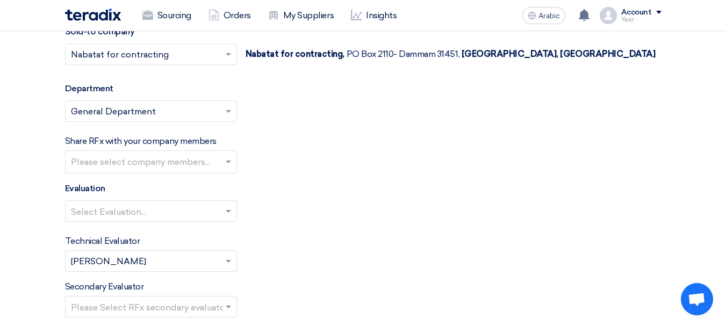
click at [166, 202] on div at bounding box center [151, 211] width 171 height 18
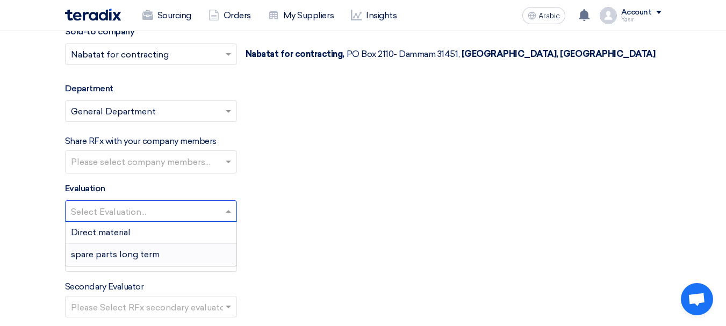
click at [101, 255] on font "spare parts long term" at bounding box center [115, 254] width 89 height 10
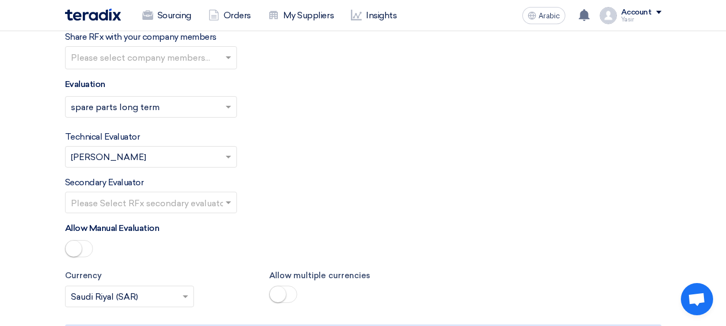
scroll to position [1504, 0]
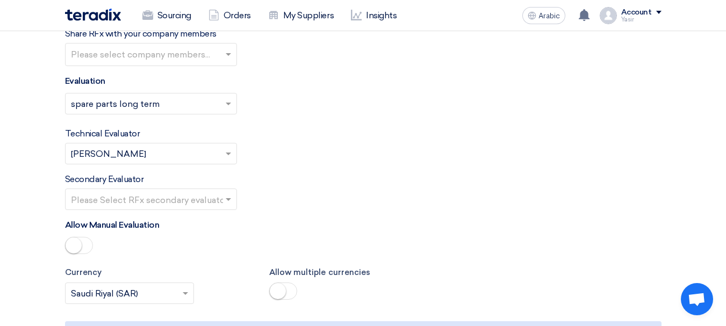
click at [155, 200] on input "text" at bounding box center [145, 200] width 149 height 18
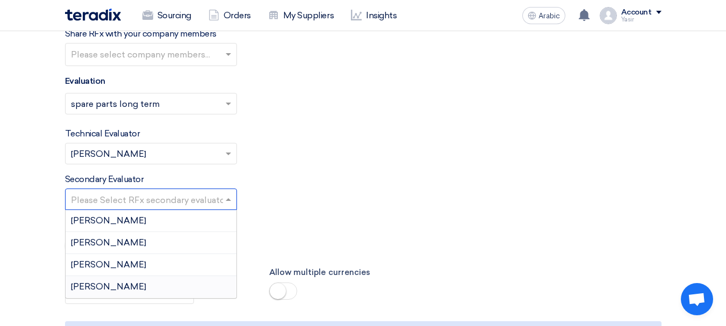
click at [102, 285] on font "[PERSON_NAME]" at bounding box center [108, 286] width 75 height 10
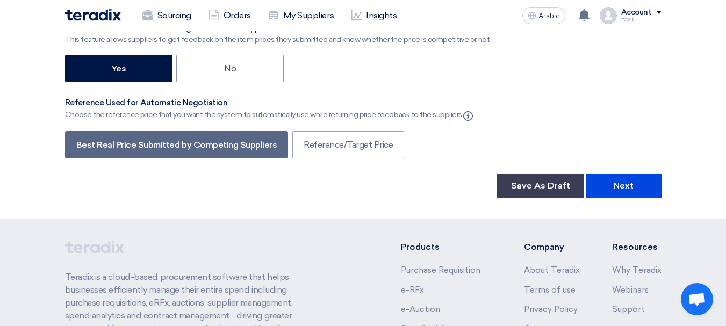
scroll to position [1987, 0]
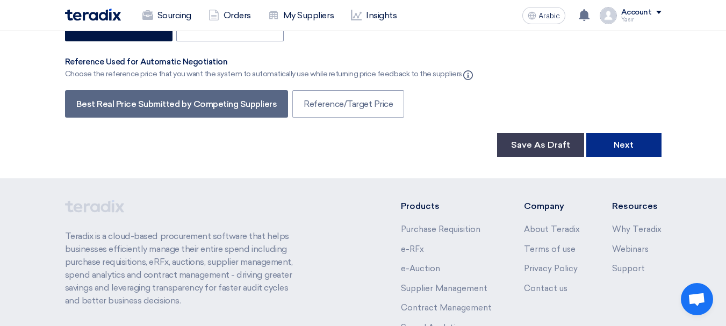
click at [640, 139] on button "Next" at bounding box center [623, 145] width 75 height 24
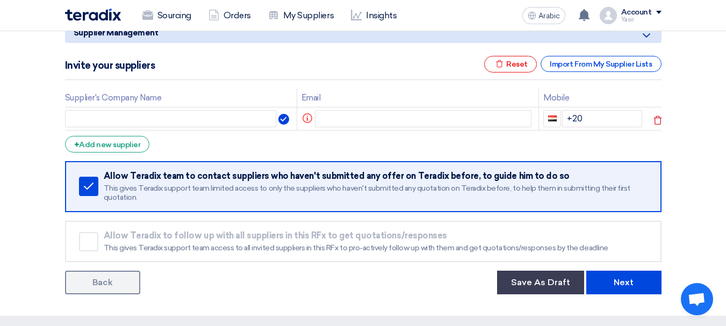
scroll to position [161, 0]
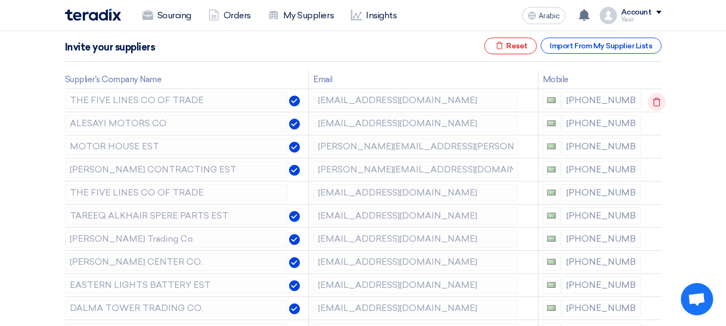
click at [654, 99] on use at bounding box center [657, 102] width 8 height 9
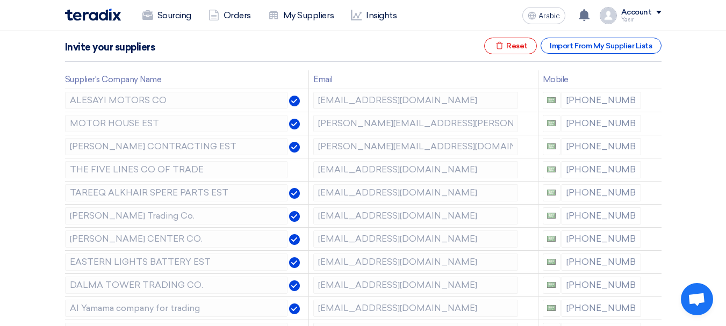
click at [0, 0] on use at bounding box center [0, 0] width 0 height 0
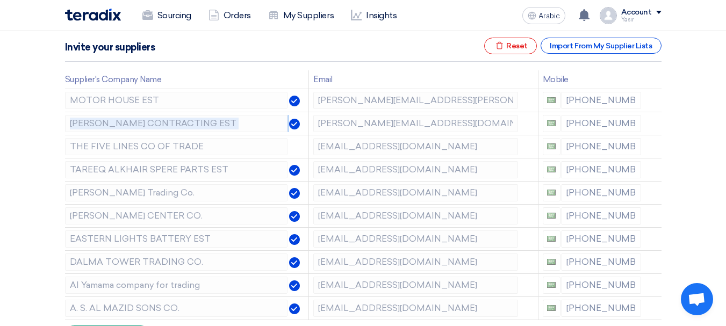
click at [0, 0] on use at bounding box center [0, 0] width 0 height 0
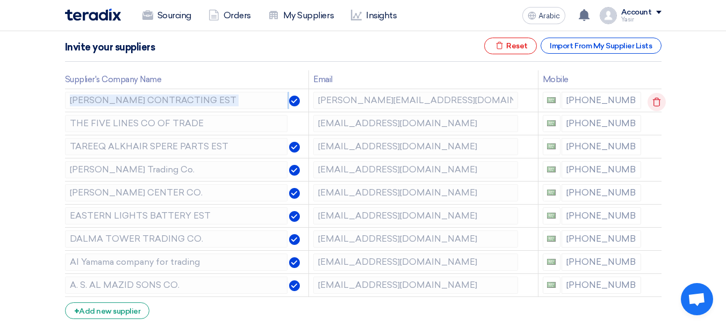
click at [654, 99] on use at bounding box center [657, 102] width 8 height 9
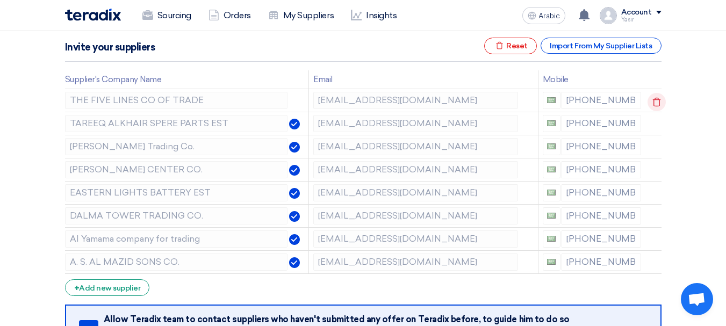
click at [654, 99] on use at bounding box center [657, 102] width 8 height 9
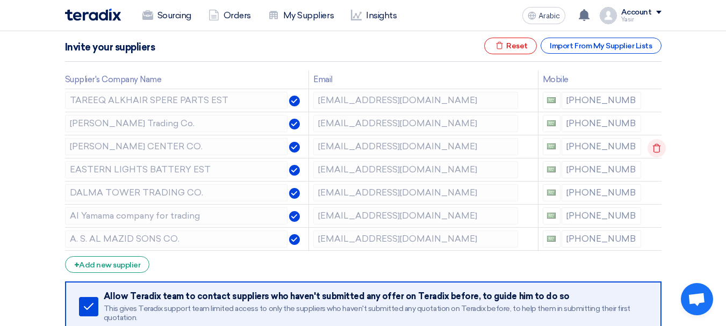
click at [658, 149] on use at bounding box center [657, 148] width 8 height 9
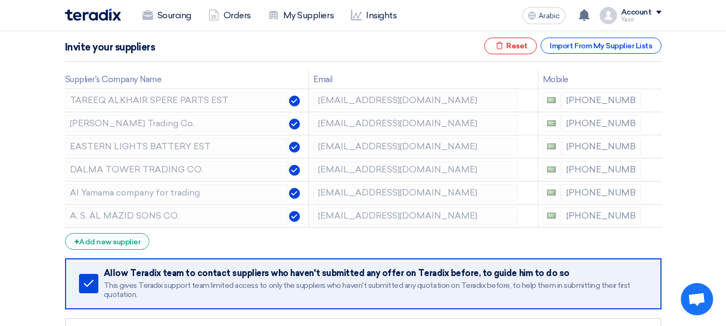
click at [0, 0] on use at bounding box center [0, 0] width 0 height 0
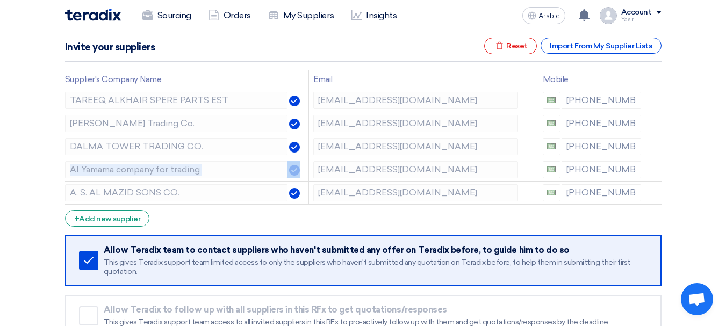
click at [0, 0] on use at bounding box center [0, 0] width 0 height 0
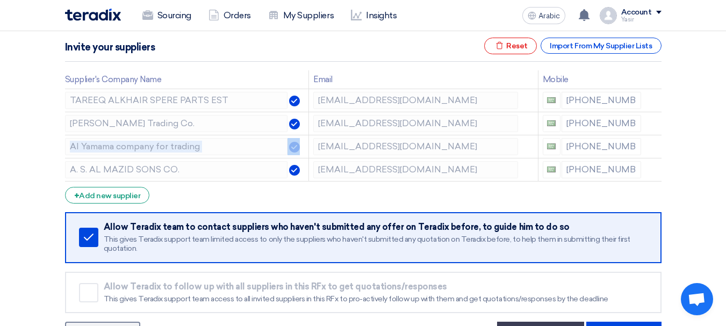
click at [0, 0] on use at bounding box center [0, 0] width 0 height 0
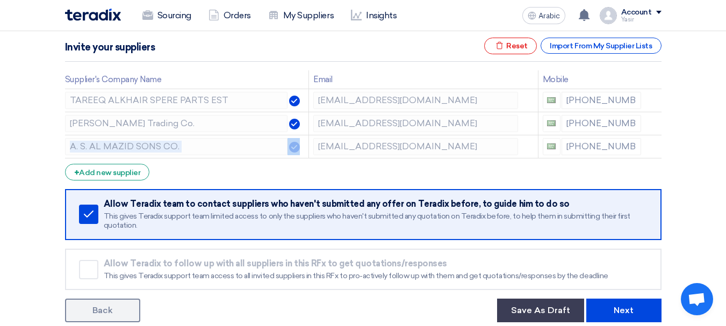
click at [0, 0] on use at bounding box center [0, 0] width 0 height 0
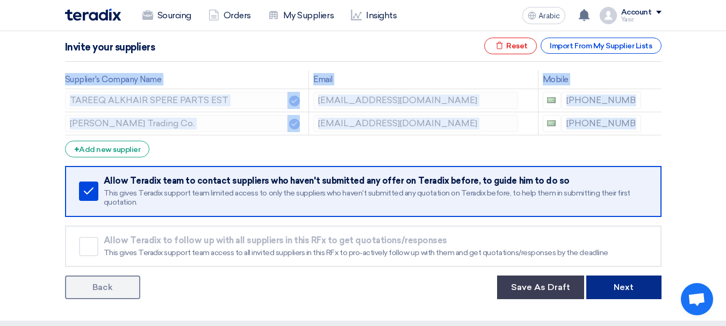
click at [617, 283] on font "Next" at bounding box center [623, 287] width 20 height 10
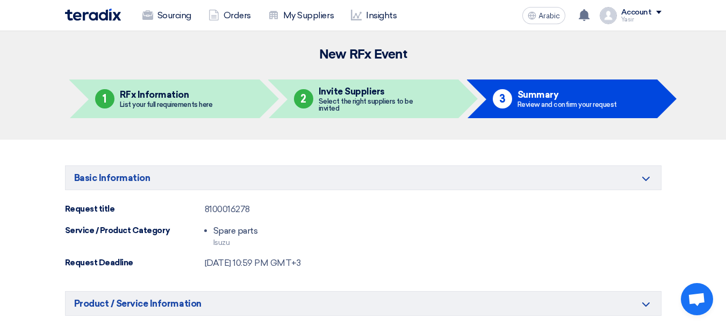
click at [238, 208] on font "8100016278" at bounding box center [227, 209] width 45 height 10
copy font "8100016278"
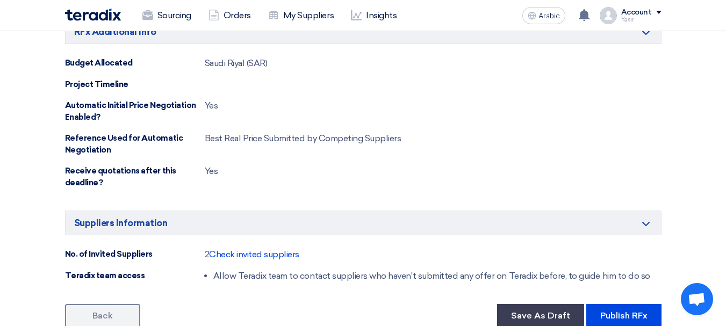
scroll to position [644, 0]
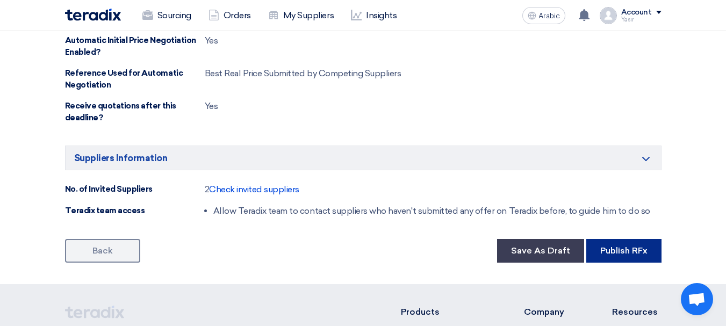
click at [613, 255] on font "Publish RFx" at bounding box center [623, 250] width 47 height 10
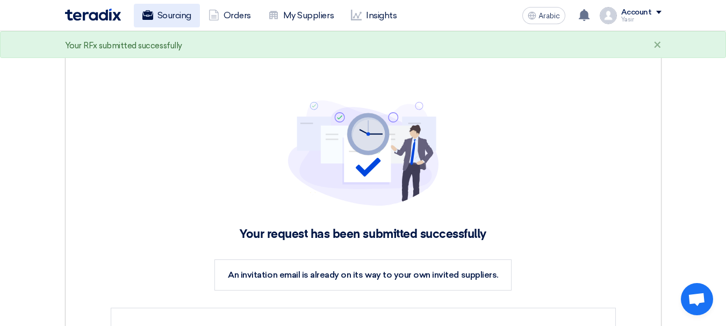
click at [180, 11] on font "Sourcing" at bounding box center [174, 15] width 34 height 10
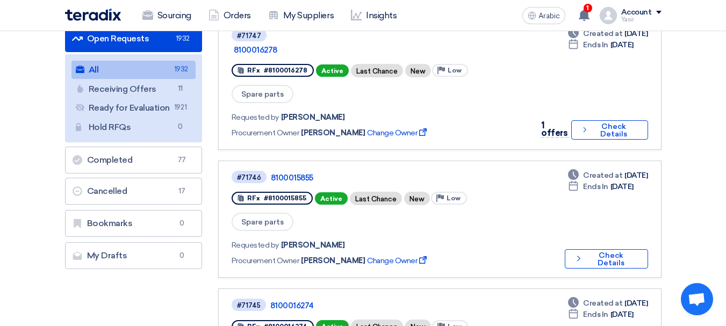
scroll to position [161, 0]
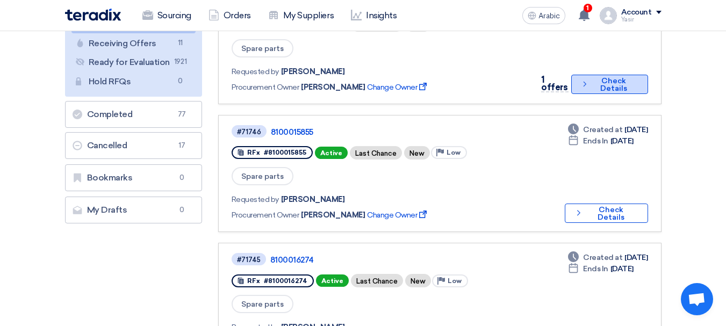
click at [580, 79] on icon "Check details" at bounding box center [584, 84] width 9 height 10
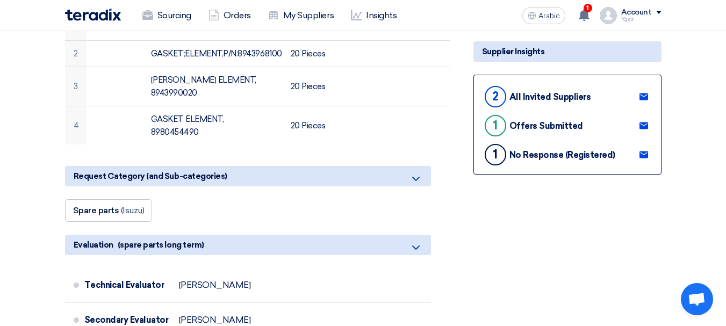
scroll to position [215, 0]
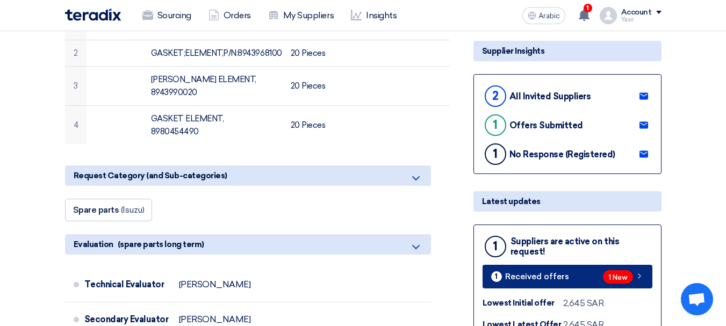
click at [611, 272] on span "1 New" at bounding box center [618, 276] width 30 height 13
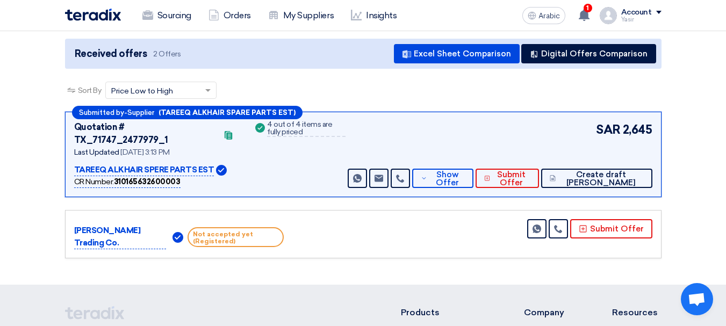
scroll to position [58, 0]
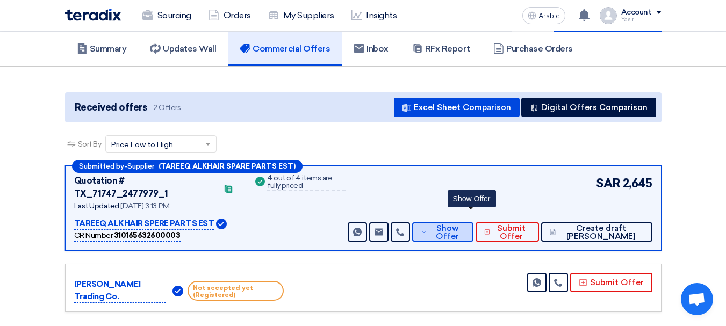
click at [455, 222] on button "Show Offer" at bounding box center [442, 231] width 61 height 19
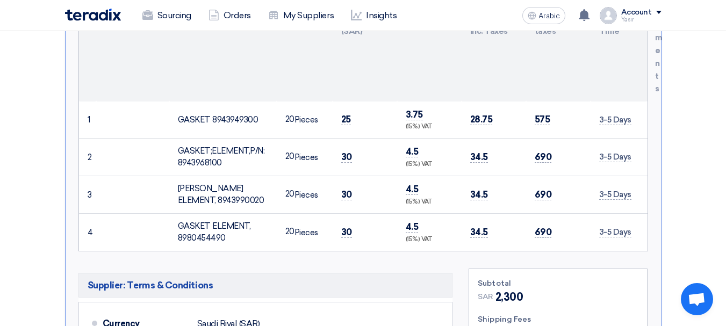
scroll to position [434, 0]
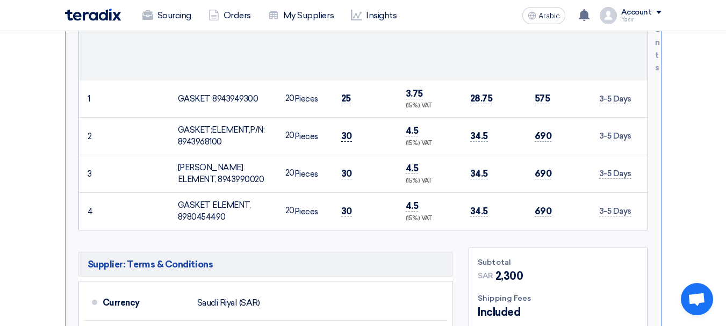
click at [347, 131] on font "30" at bounding box center [346, 136] width 11 height 11
click at [345, 166] on td "30" at bounding box center [364, 174] width 64 height 38
click at [343, 206] on font "30" at bounding box center [346, 211] width 11 height 11
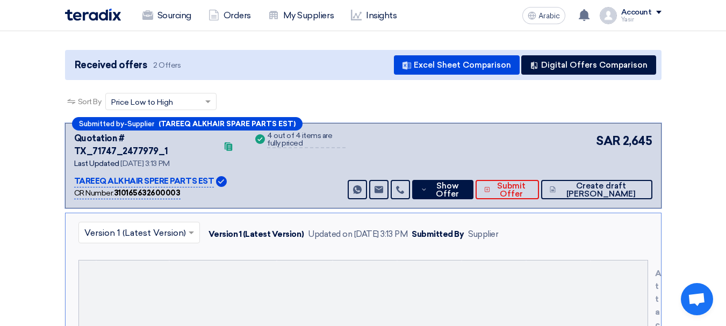
scroll to position [0, 0]
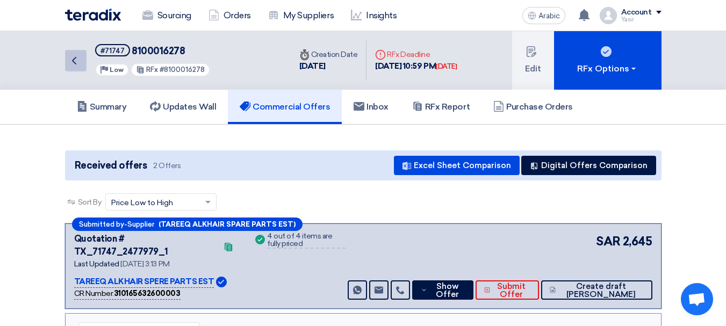
click at [75, 62] on icon "Back" at bounding box center [74, 60] width 13 height 13
